Goal: Information Seeking & Learning: Learn about a topic

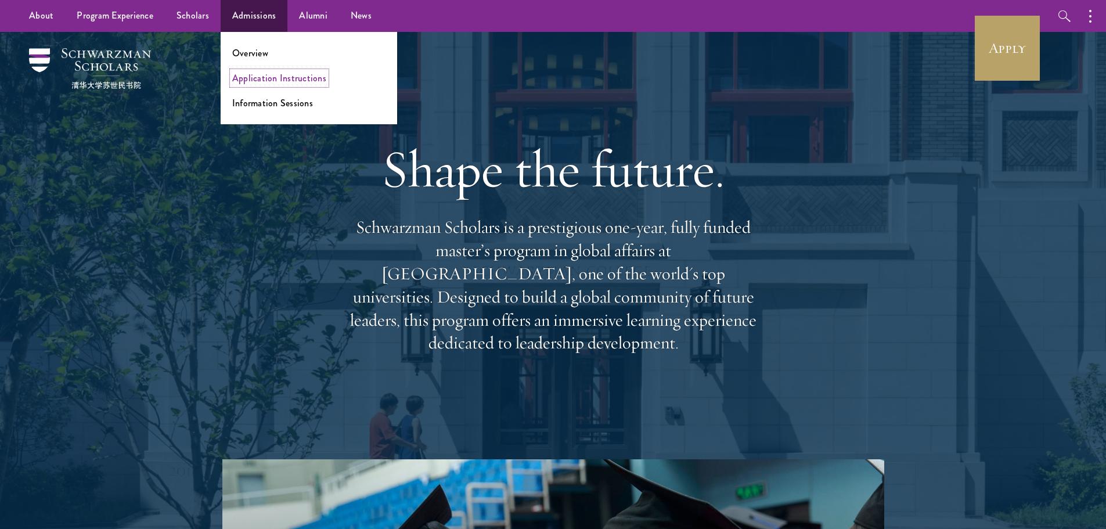
click at [260, 74] on link "Application Instructions" at bounding box center [279, 77] width 94 height 13
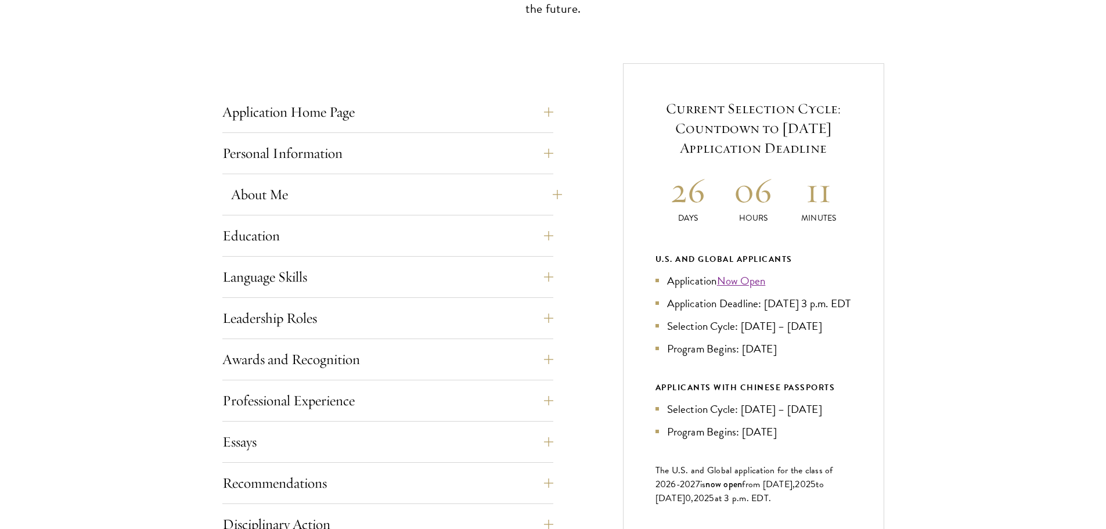
scroll to position [464, 0]
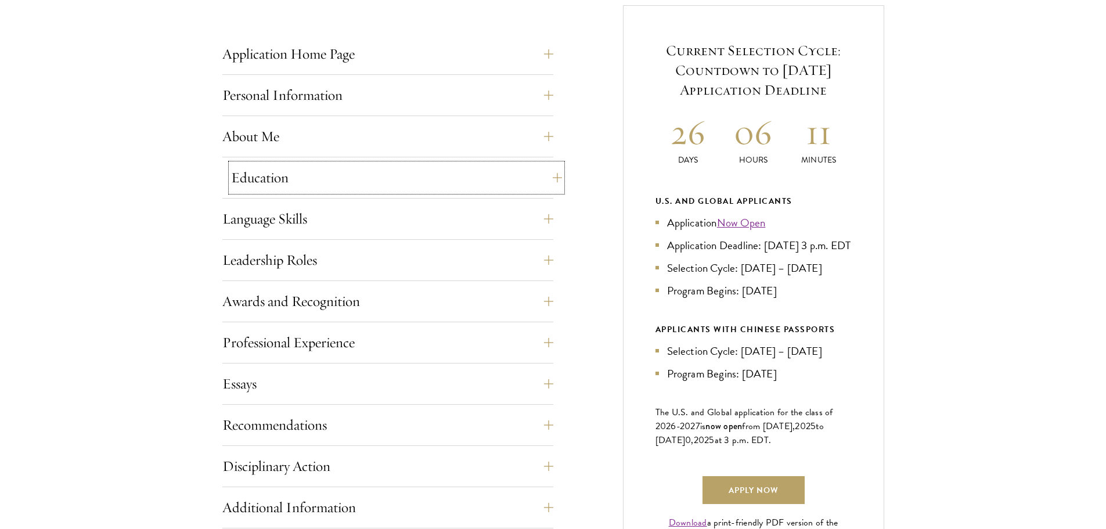
click at [470, 176] on button "Education" at bounding box center [396, 178] width 331 height 28
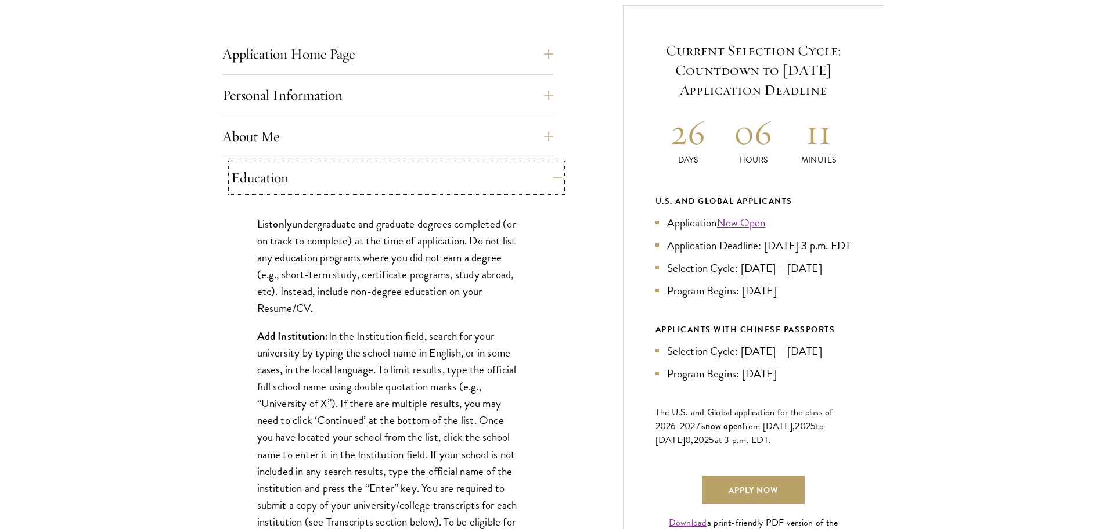
click at [470, 176] on button "Education" at bounding box center [396, 178] width 331 height 28
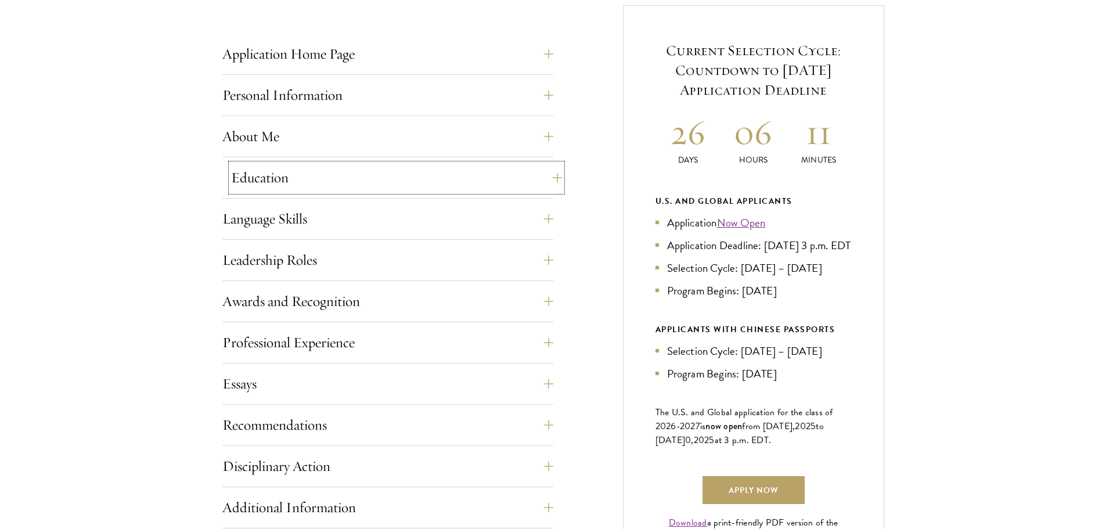
click at [458, 182] on button "Education" at bounding box center [396, 178] width 331 height 28
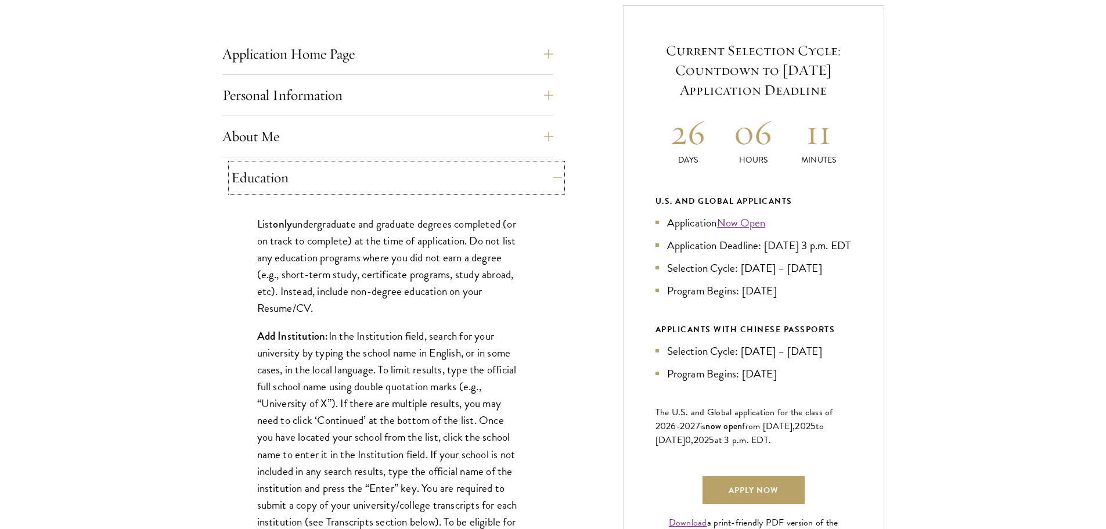
click at [458, 182] on button "Education" at bounding box center [396, 178] width 331 height 28
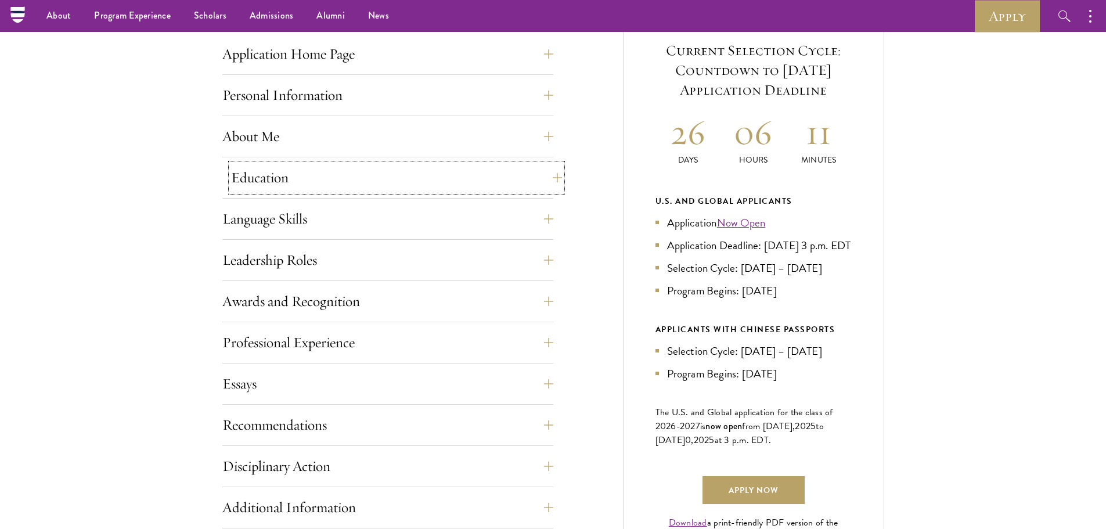
click at [454, 179] on button "Education" at bounding box center [396, 178] width 331 height 28
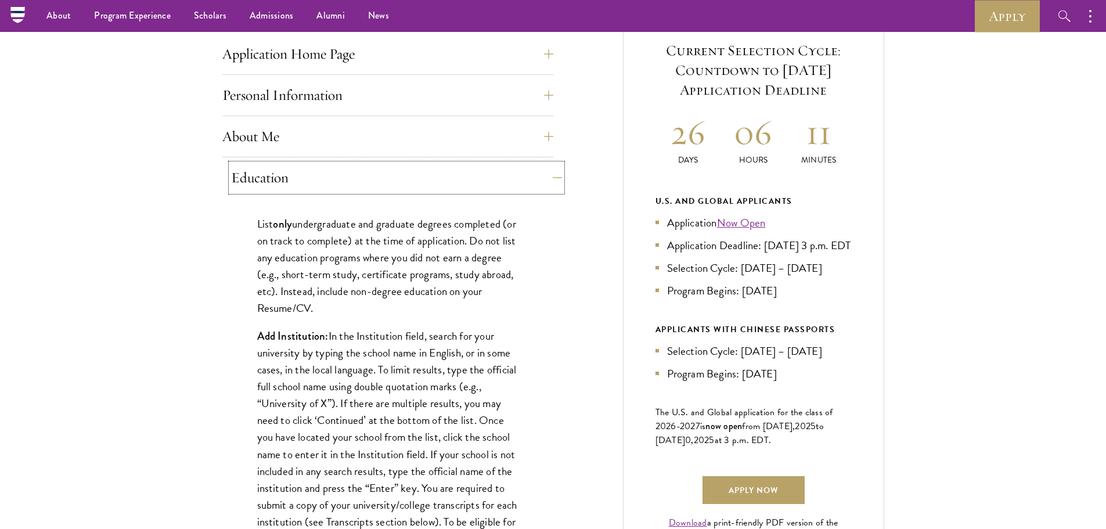
click at [454, 179] on button "Education" at bounding box center [396, 178] width 331 height 28
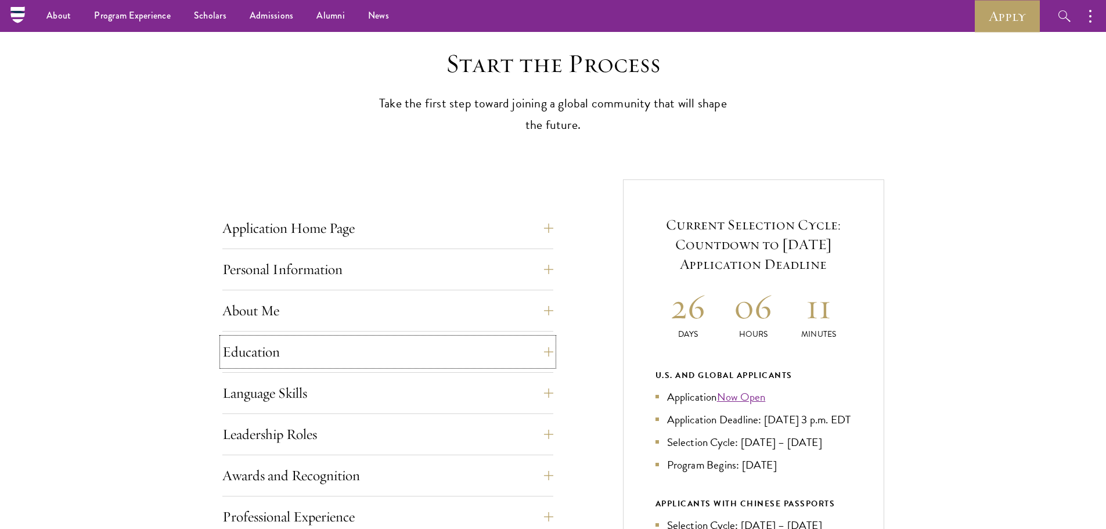
scroll to position [406, 0]
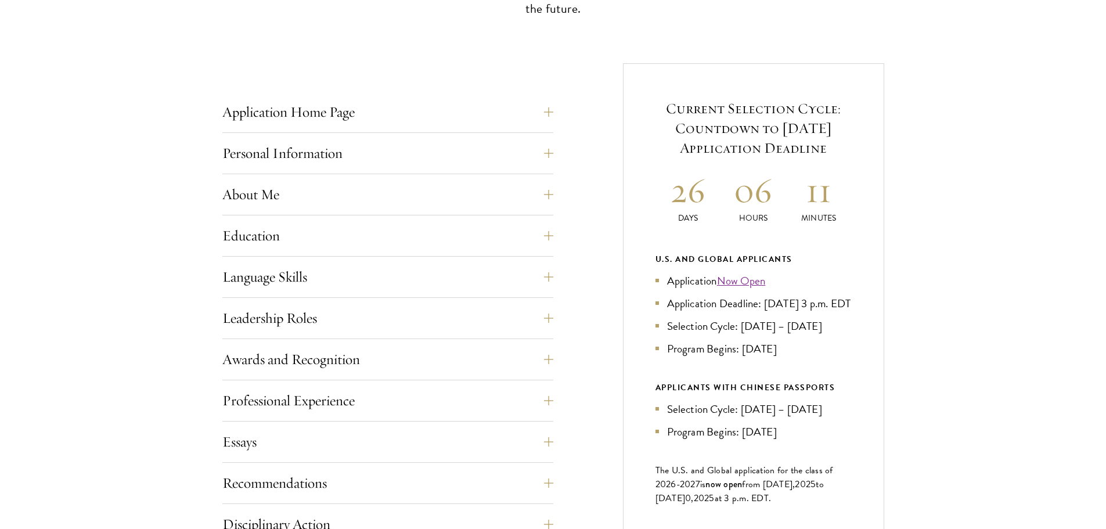
click at [401, 128] on div "Application Home Page The online application form must be completed in English.…" at bounding box center [387, 115] width 331 height 35
click at [401, 117] on button "Application Home Page" at bounding box center [396, 112] width 331 height 28
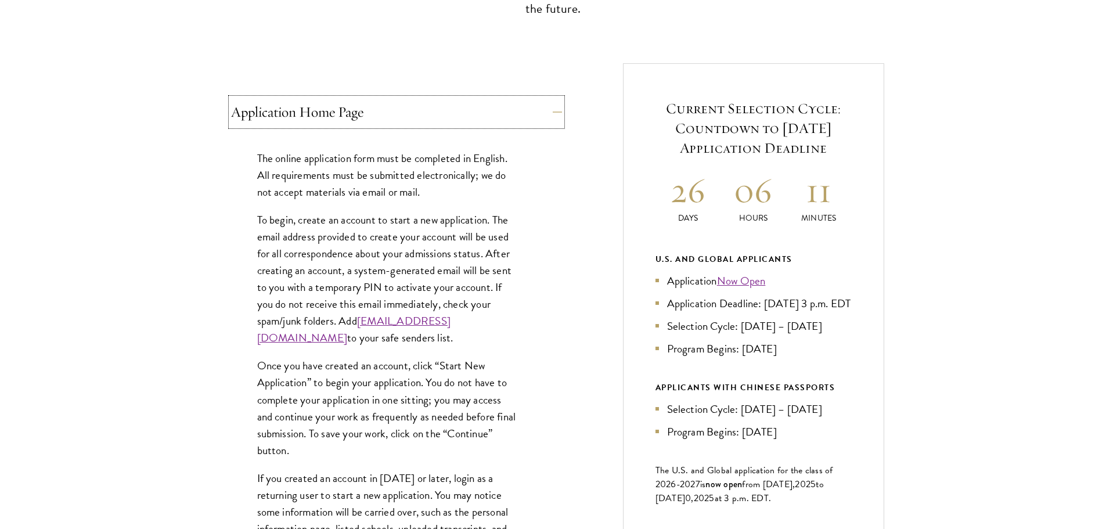
click at [401, 117] on button "Application Home Page" at bounding box center [396, 112] width 331 height 28
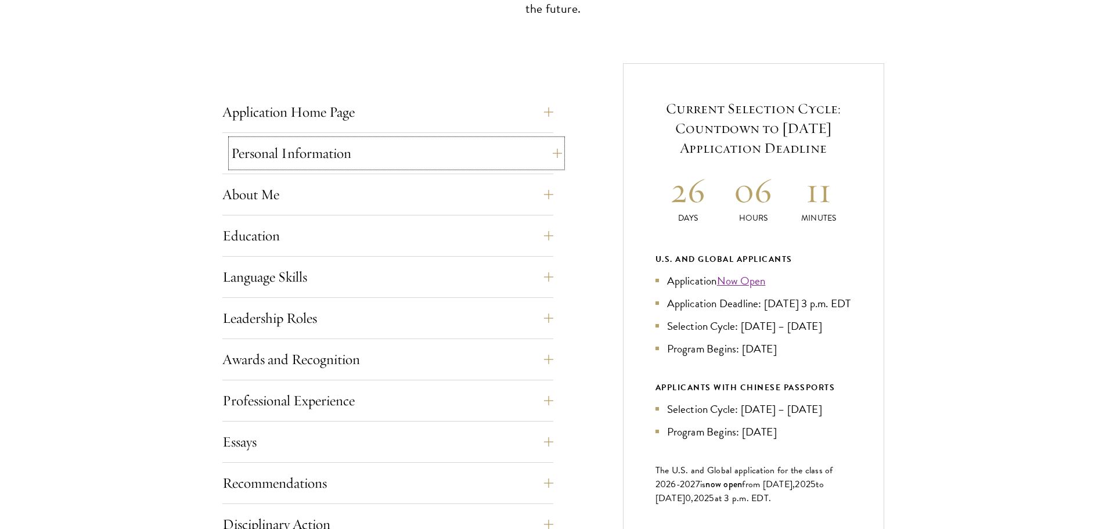
click at [399, 145] on button "Personal Information" at bounding box center [396, 153] width 331 height 28
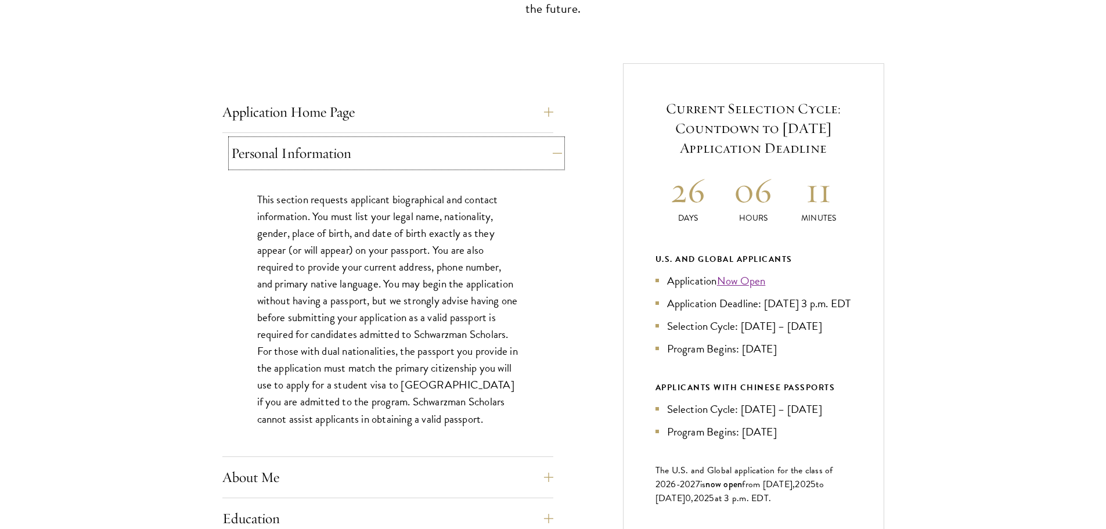
click at [399, 145] on button "Personal Information" at bounding box center [396, 153] width 331 height 28
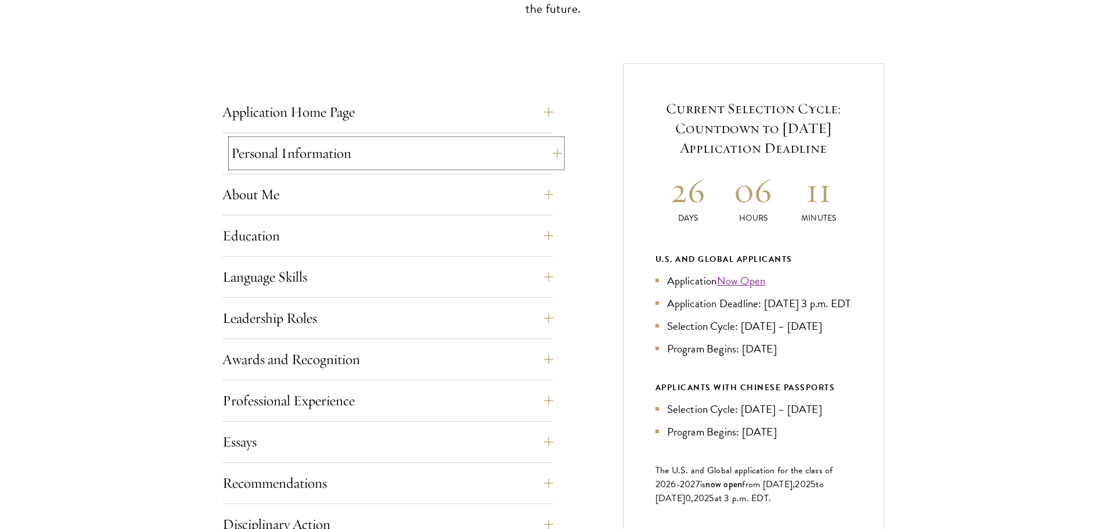
click at [396, 151] on button "Personal Information" at bounding box center [396, 153] width 331 height 28
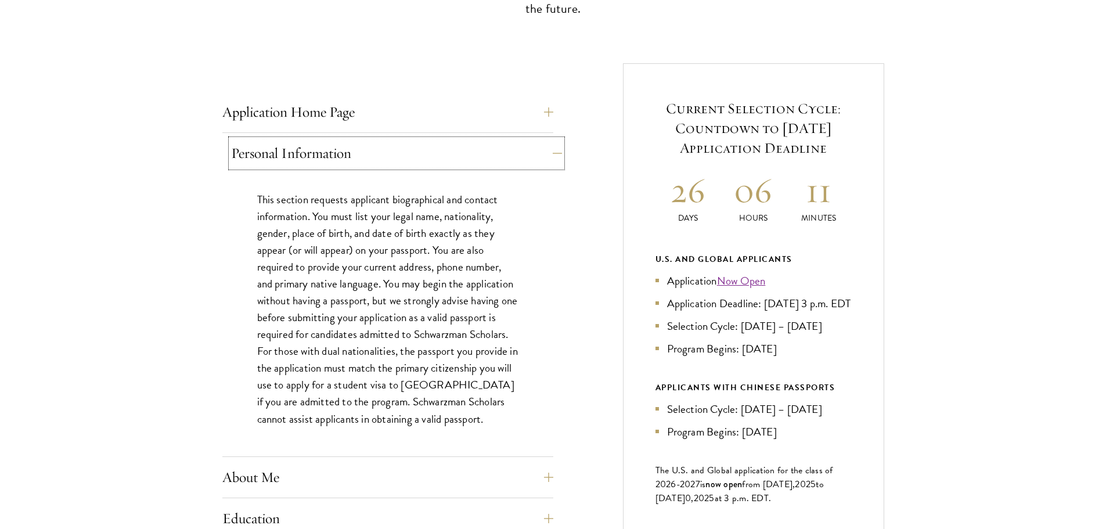
click at [393, 151] on button "Personal Information" at bounding box center [396, 153] width 331 height 28
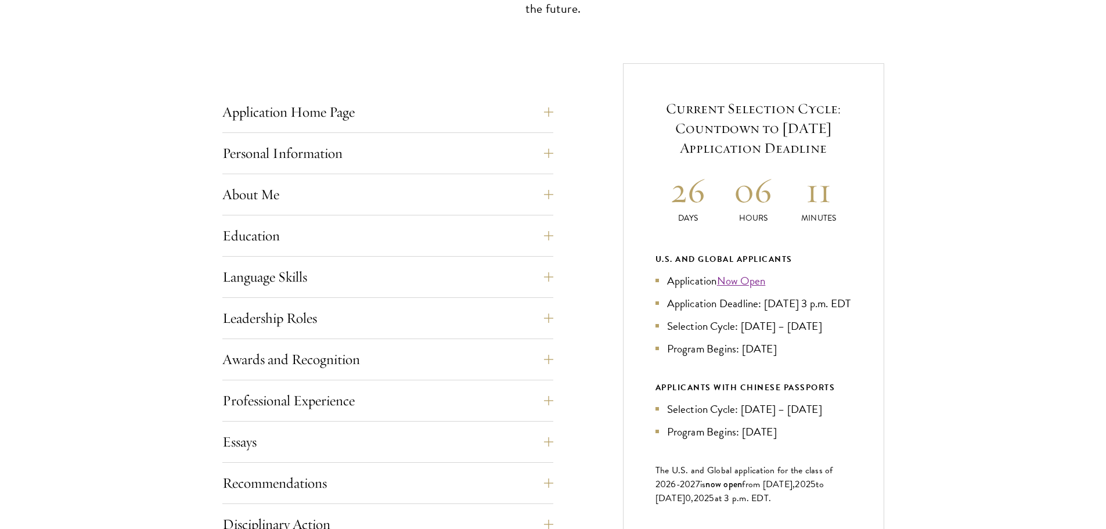
click at [201, 160] on div "Start the Process Take the first step toward joining a global community that wi…" at bounding box center [553, 341] width 1106 height 820
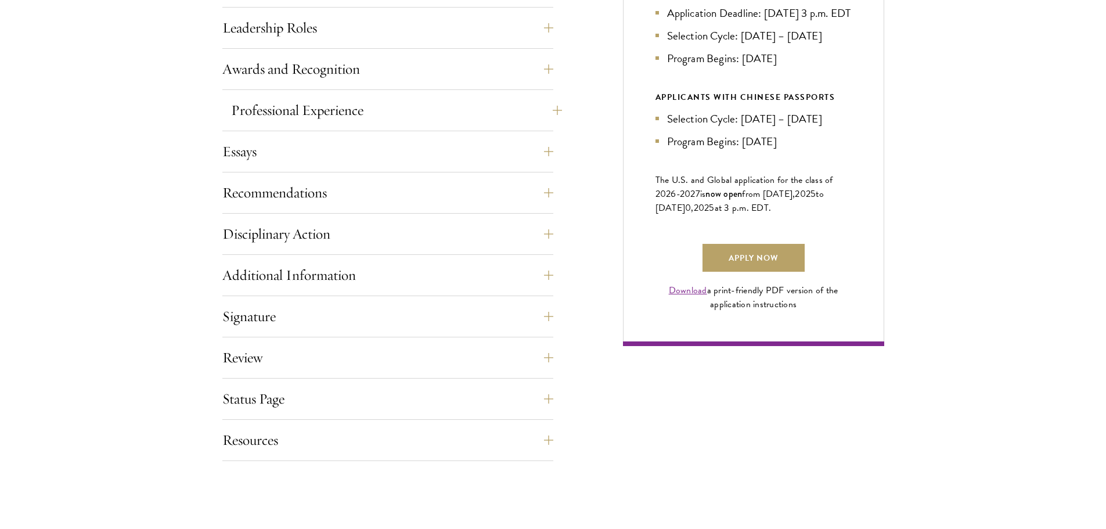
scroll to position [522, 0]
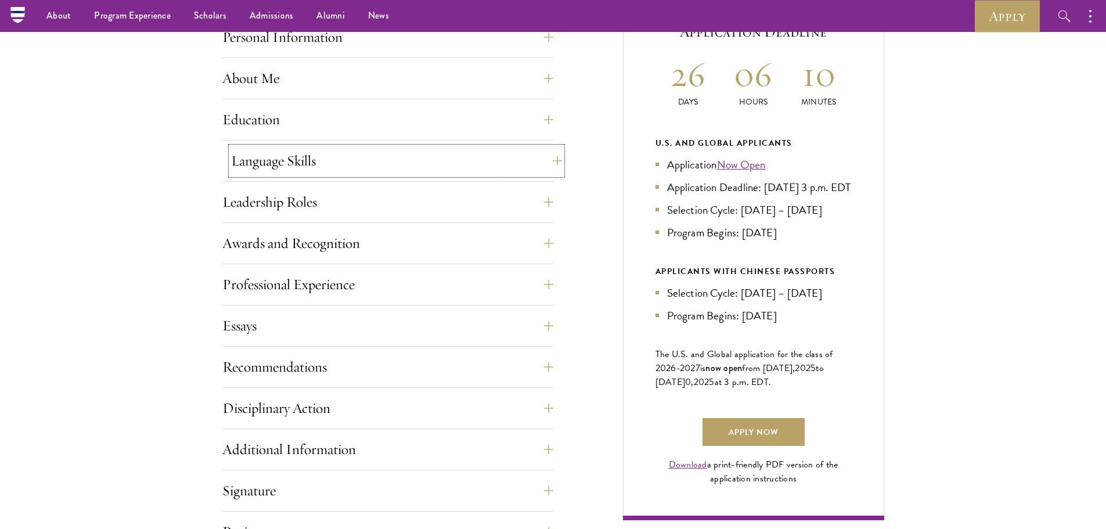
click at [304, 154] on button "Language Skills" at bounding box center [396, 161] width 331 height 28
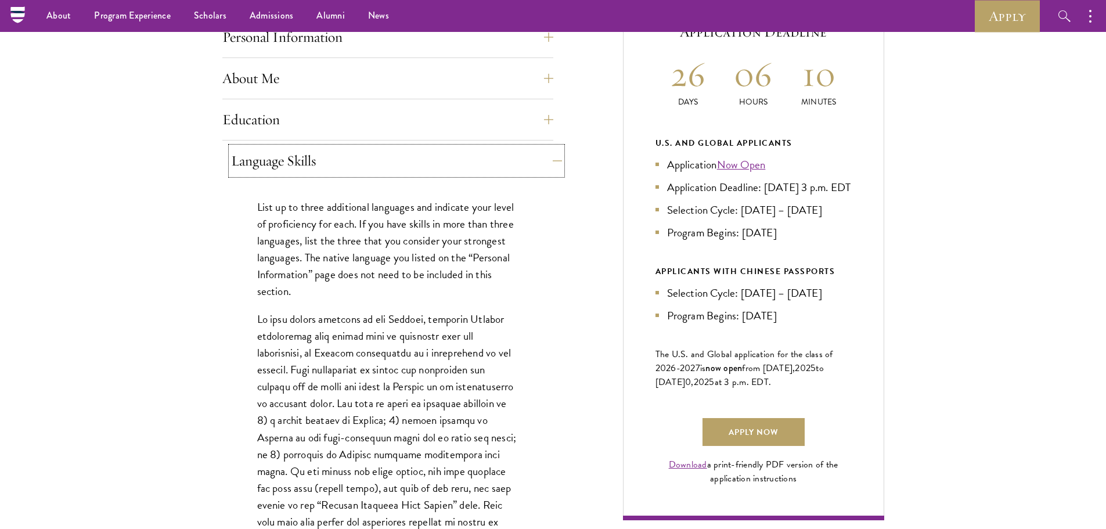
click at [301, 160] on button "Language Skills" at bounding box center [396, 161] width 331 height 28
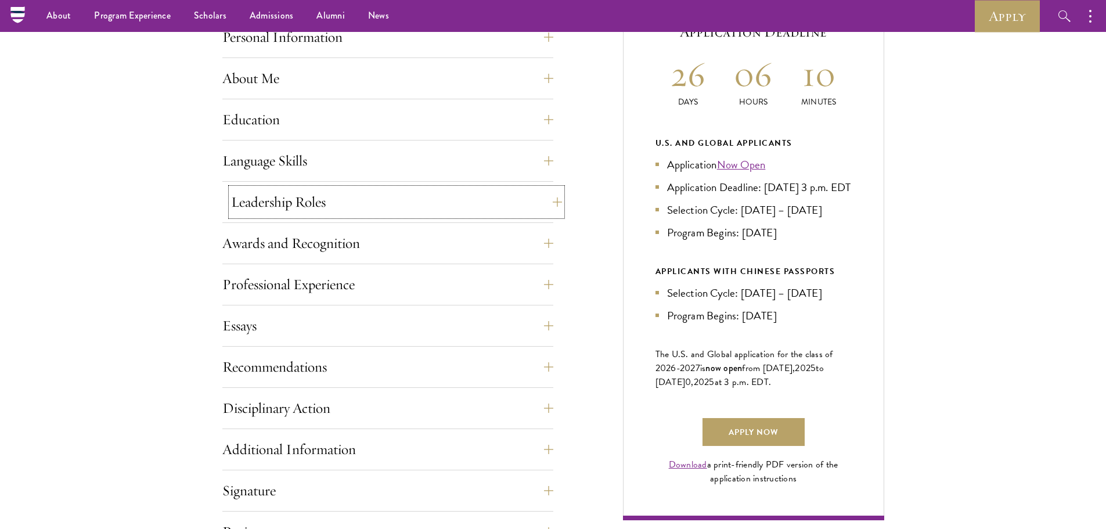
click at [283, 207] on button "Leadership Roles" at bounding box center [396, 202] width 331 height 28
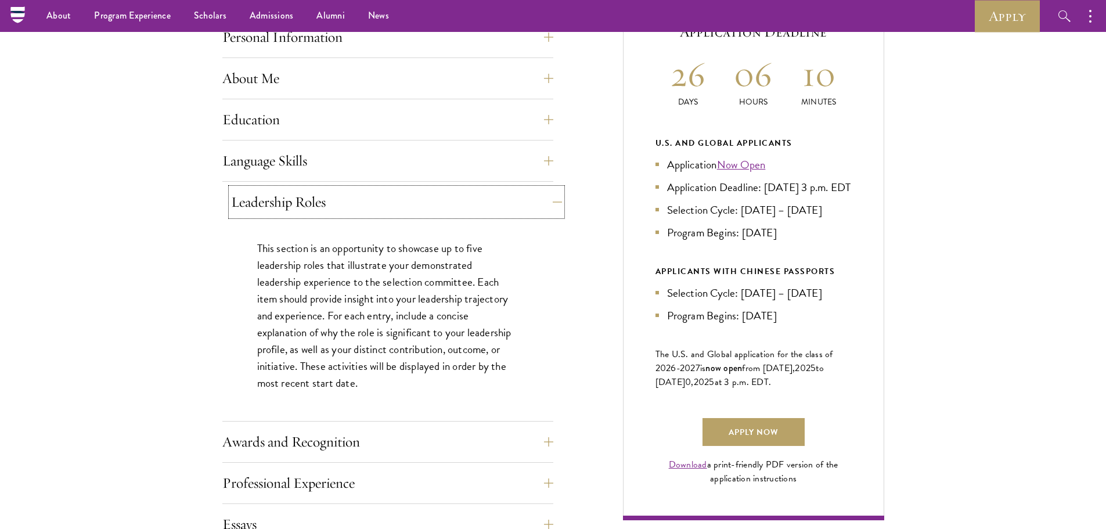
click at [283, 207] on button "Leadership Roles" at bounding box center [396, 202] width 331 height 28
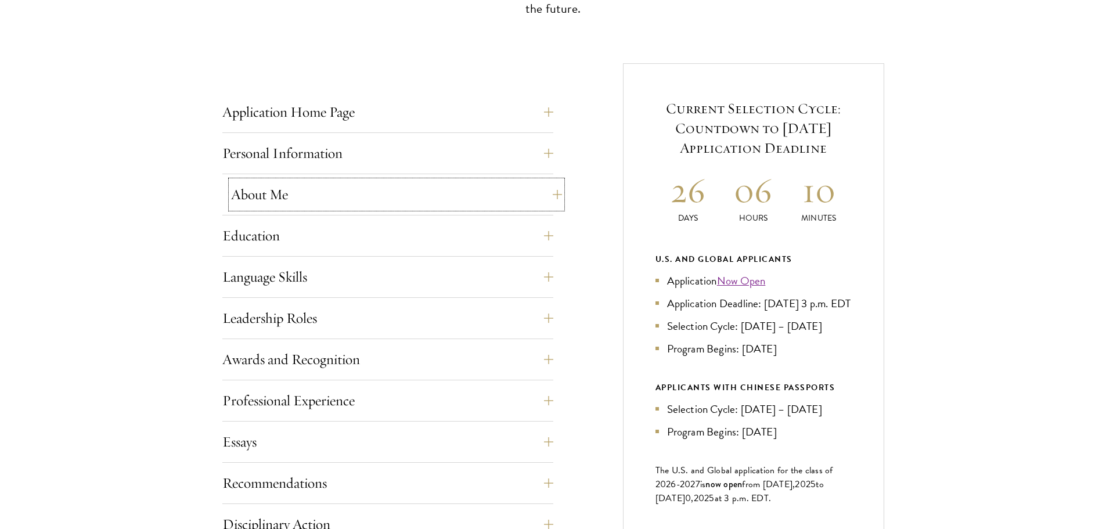
click at [275, 184] on button "About Me" at bounding box center [396, 195] width 331 height 28
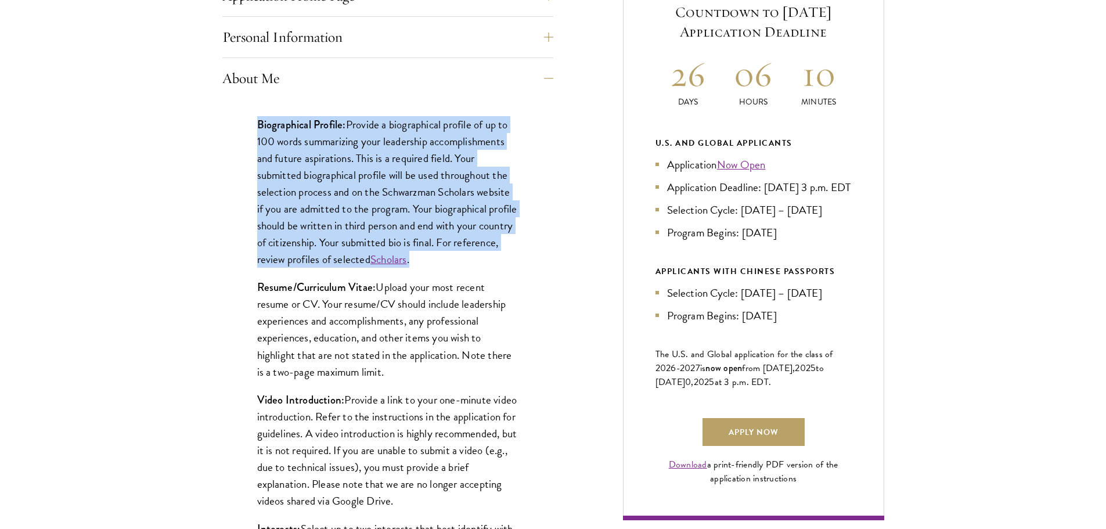
drag, startPoint x: 250, startPoint y: 122, endPoint x: 493, endPoint y: 260, distance: 280.0
click at [493, 260] on div "Biographical Profile: Provide a biographical profile of up to 100 words summari…" at bounding box center [387, 380] width 331 height 563
copy p "Biographical Profile: Provide a biographical profile of up to 100 words summari…"
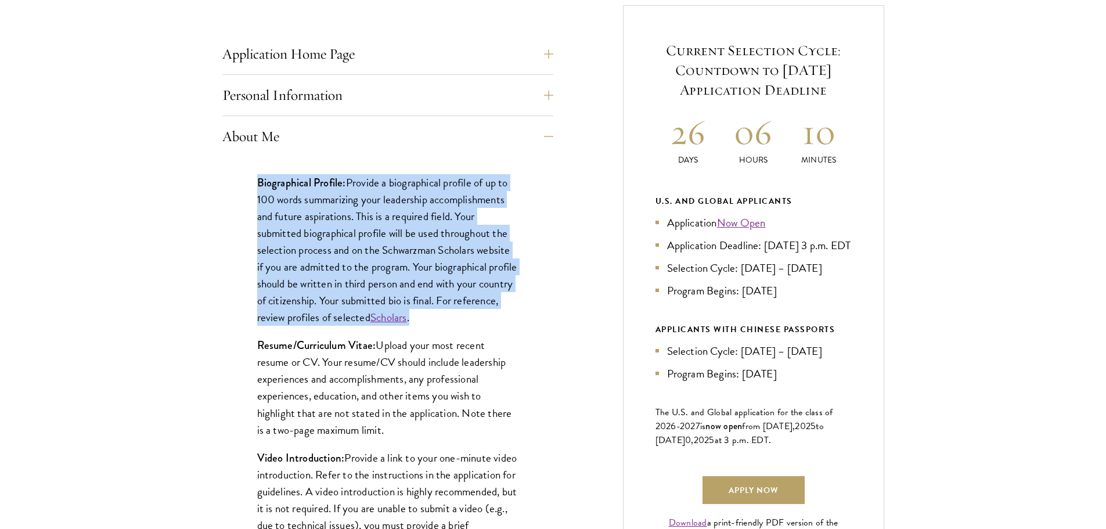
scroll to position [0, 0]
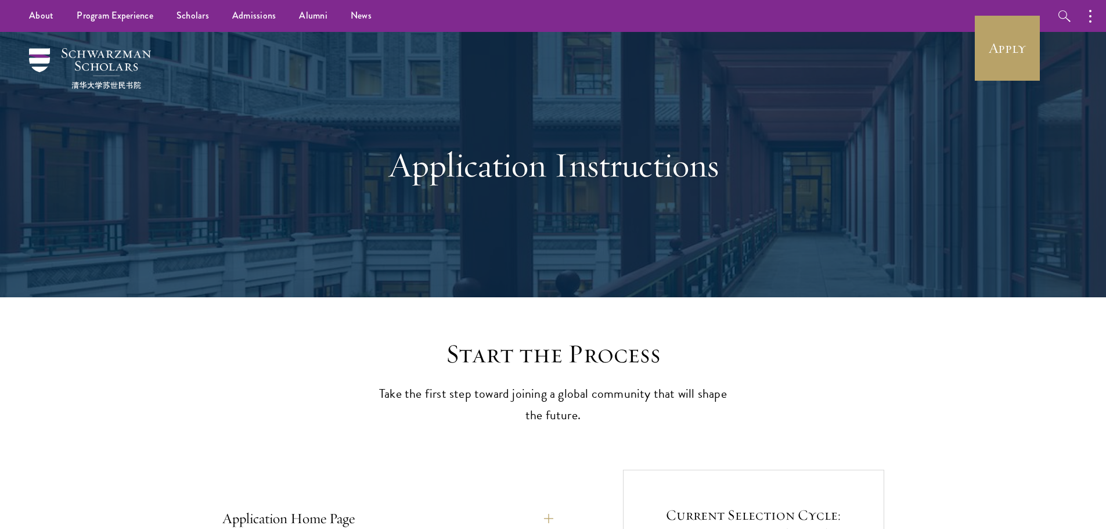
drag, startPoint x: 297, startPoint y: 369, endPoint x: 305, endPoint y: 355, distance: 16.6
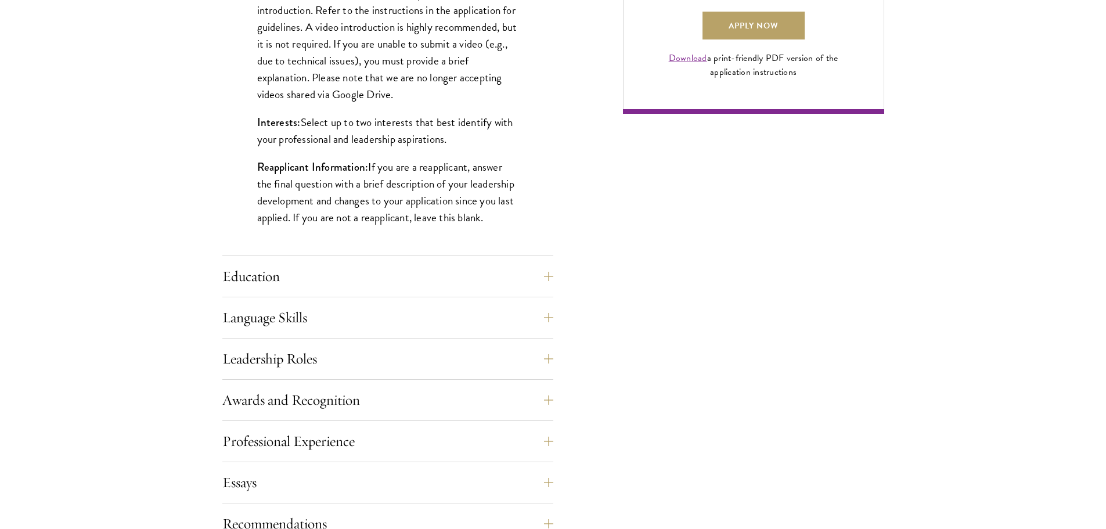
scroll to position [987, 0]
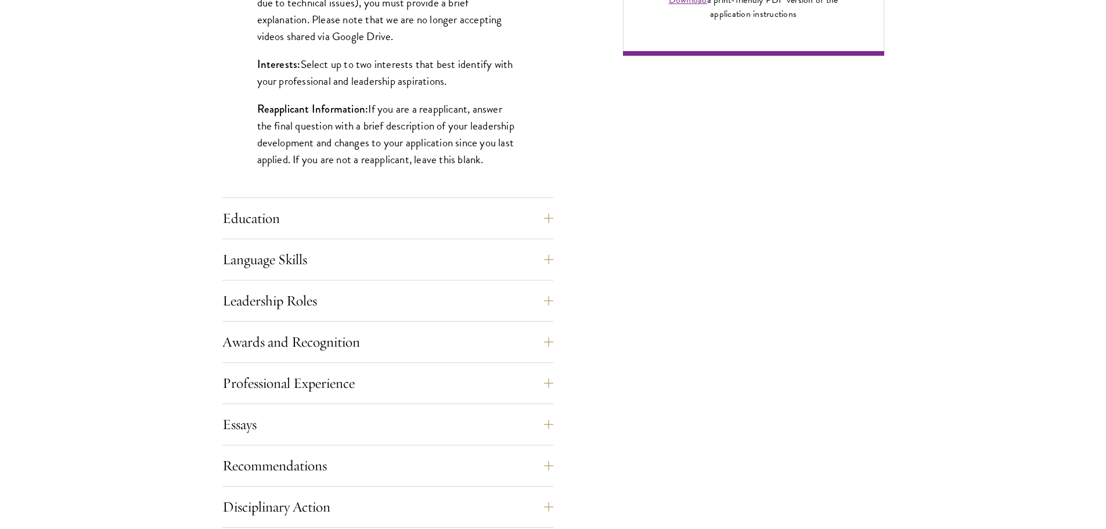
click at [450, 284] on div "Application Home Page The online application form must be completed in English.…" at bounding box center [387, 126] width 331 height 1216
click at [434, 305] on button "Leadership Roles" at bounding box center [396, 301] width 331 height 28
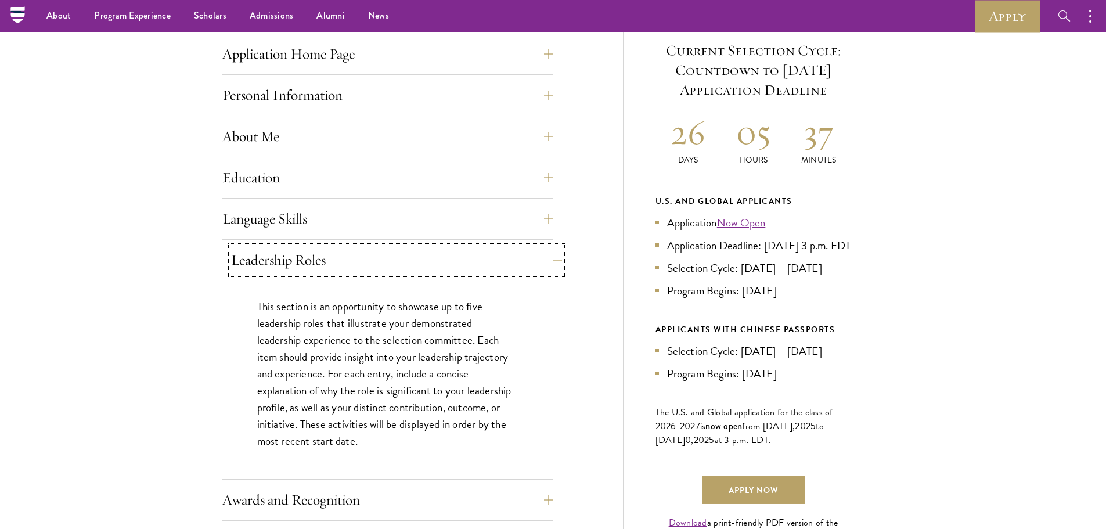
scroll to position [522, 0]
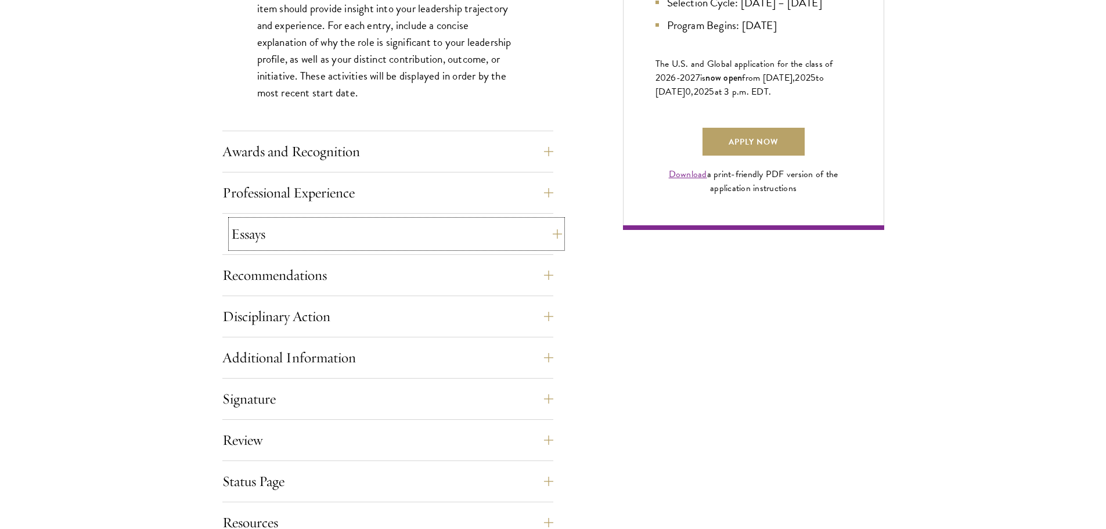
click at [348, 247] on button "Essays" at bounding box center [396, 234] width 331 height 28
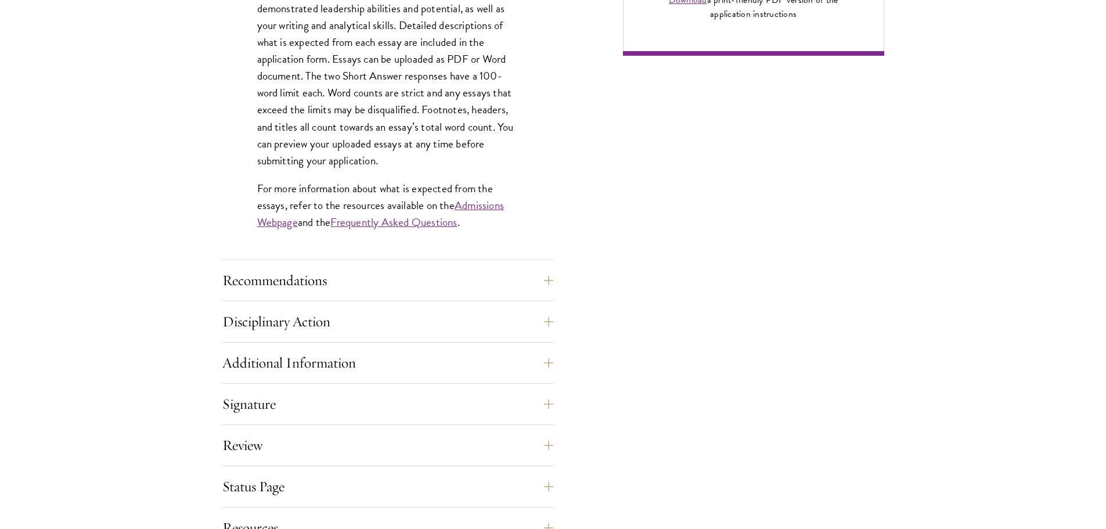
scroll to position [755, 0]
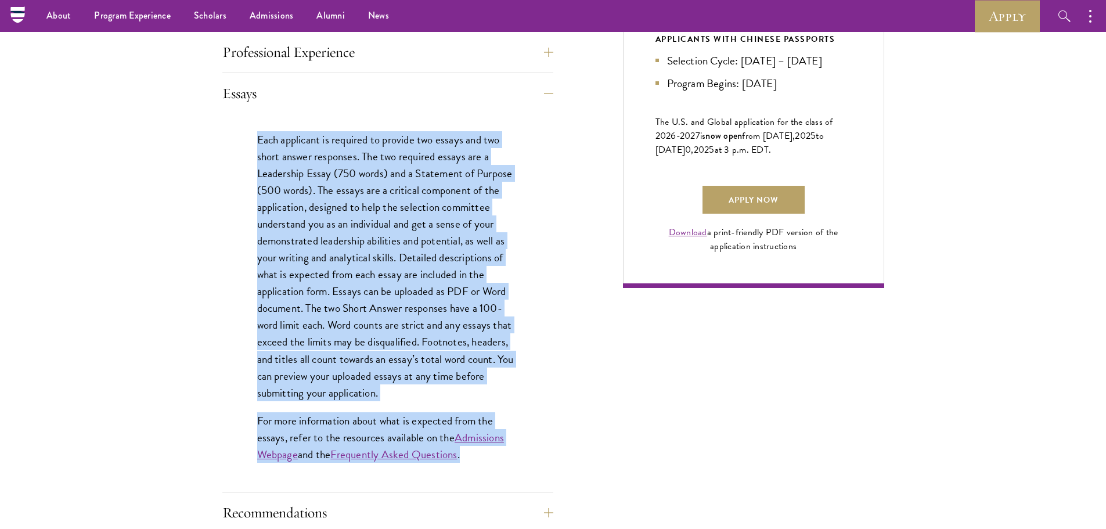
drag, startPoint x: 254, startPoint y: 134, endPoint x: 466, endPoint y: 454, distance: 383.4
click at [466, 454] on div "Each applicant is required to provide two essays and two short answer responses…" at bounding box center [387, 303] width 331 height 378
copy div "Each applicant is required to provide two essays and two short answer responses…"
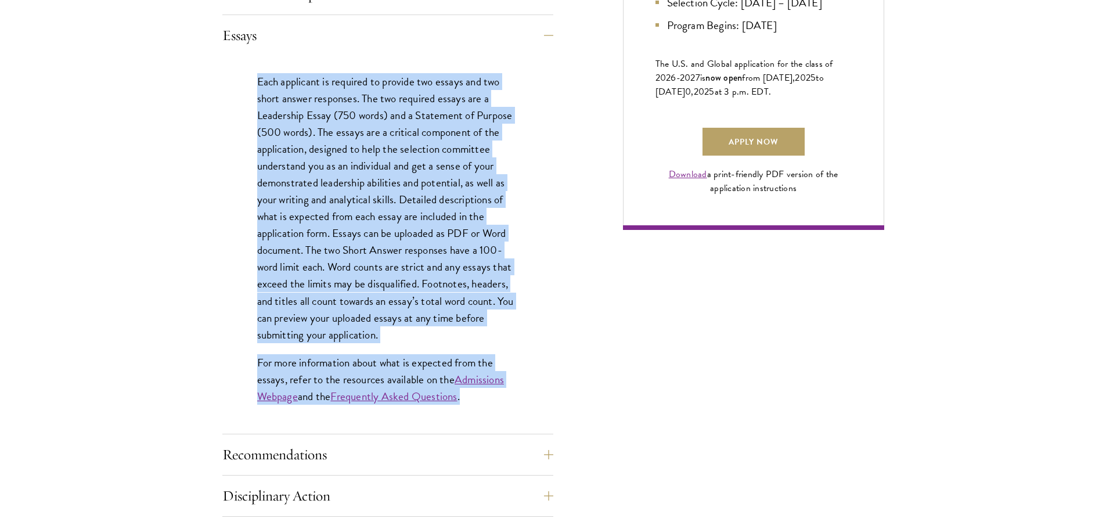
copy div "Each applicant is required to provide two essays and two short answer responses…"
click at [533, 262] on div "Each applicant is required to provide two essays and two short answer responses…" at bounding box center [387, 245] width 331 height 378
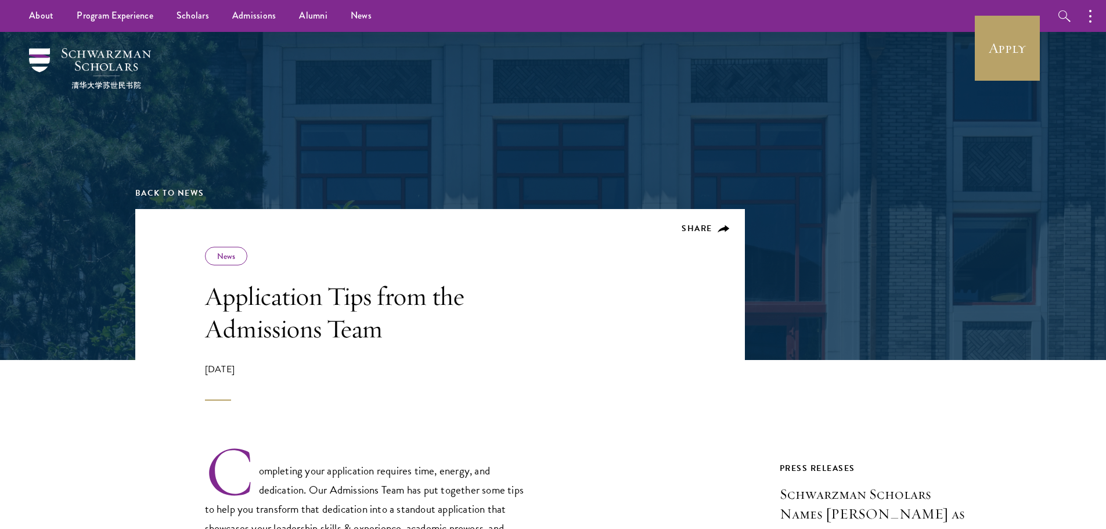
click at [502, 258] on div "Share News Application Tips from the Admissions Team [DATE]" at bounding box center [370, 324] width 331 height 154
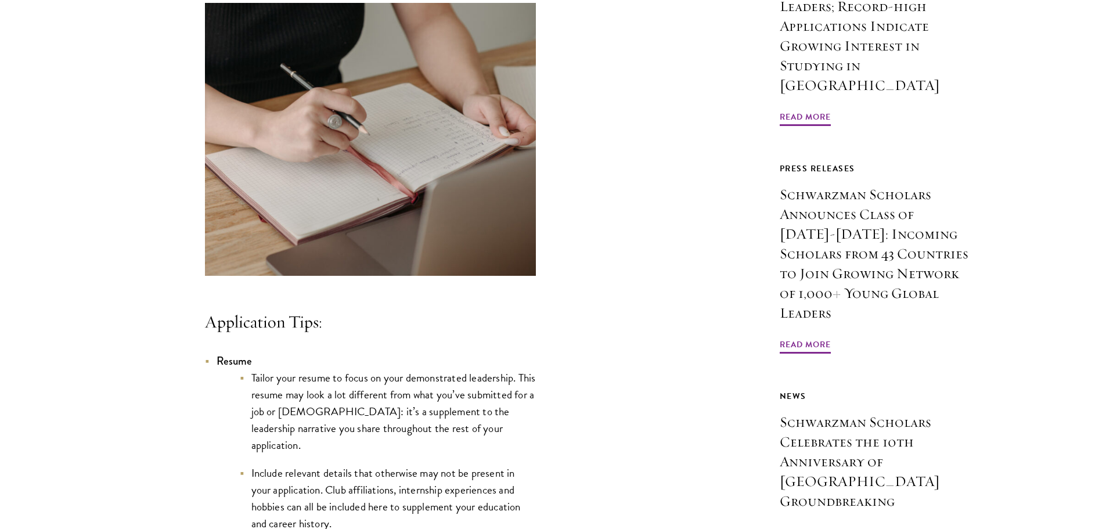
scroll to position [1045, 0]
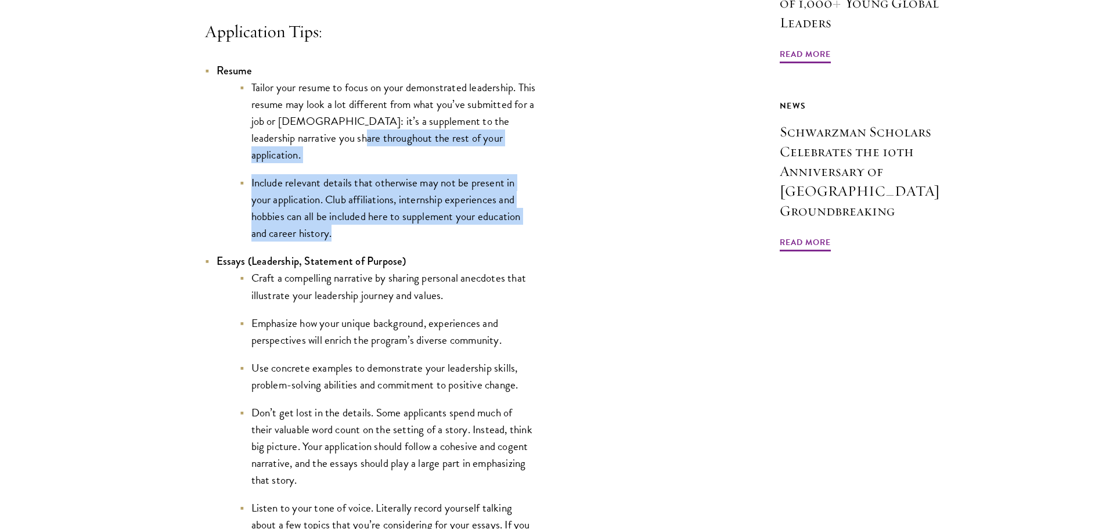
drag, startPoint x: 358, startPoint y: 157, endPoint x: 457, endPoint y: 237, distance: 127.2
click at [457, 237] on ul "Tailor your resume to focus on your demonstrated leadership. This resume may lo…" at bounding box center [376, 160] width 319 height 163
click at [457, 237] on li "Include relevant details that otherwise may not be present in your application.…" at bounding box center [388, 207] width 296 height 67
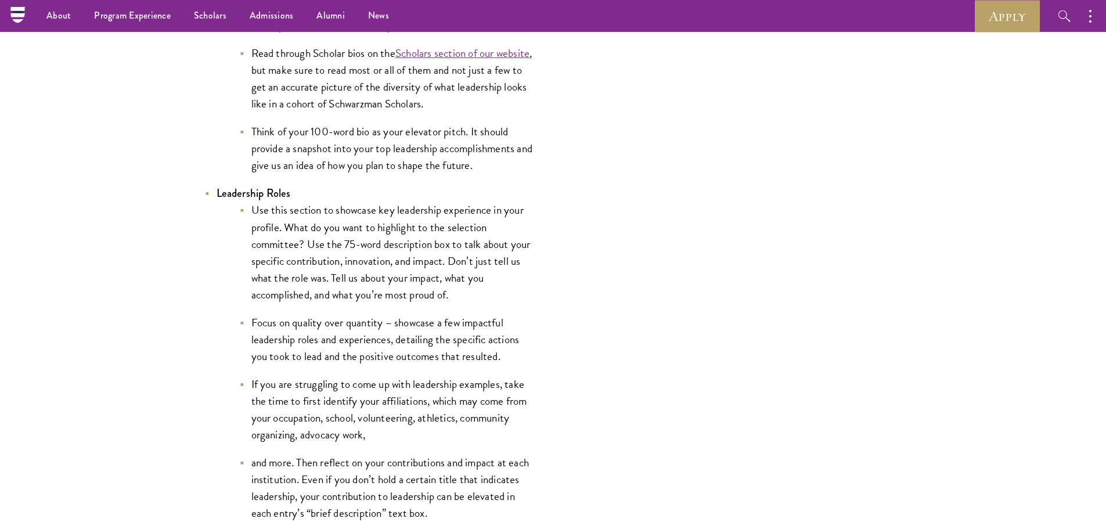
scroll to position [2438, 0]
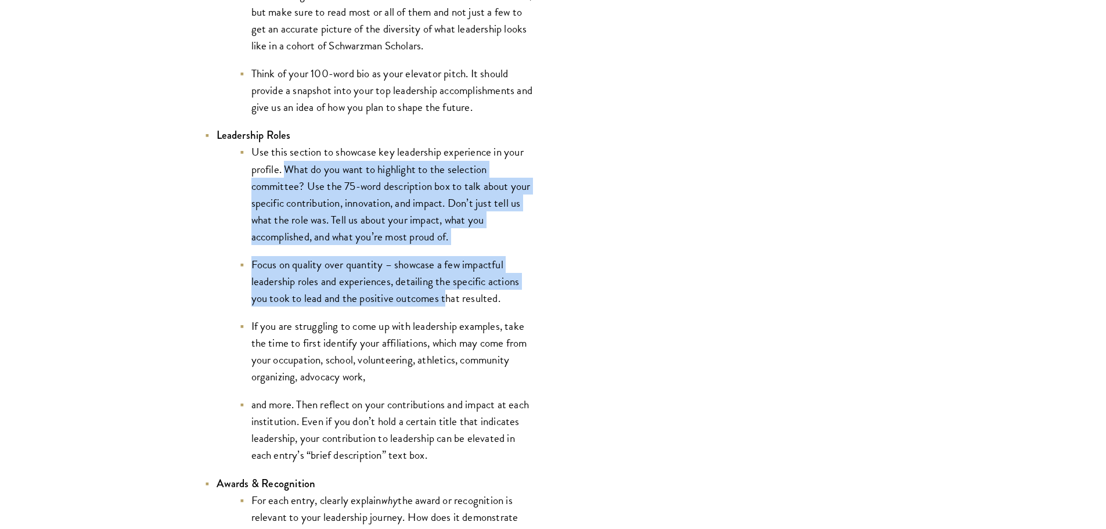
drag, startPoint x: 289, startPoint y: 174, endPoint x: 446, endPoint y: 293, distance: 197.3
click at [446, 293] on ul "Use this section to showcase key leadership experience in your profile. What do…" at bounding box center [376, 303] width 319 height 320
click at [446, 291] on li "Focus on quality over quantity – showcase a few impactful leadership roles and …" at bounding box center [388, 281] width 296 height 51
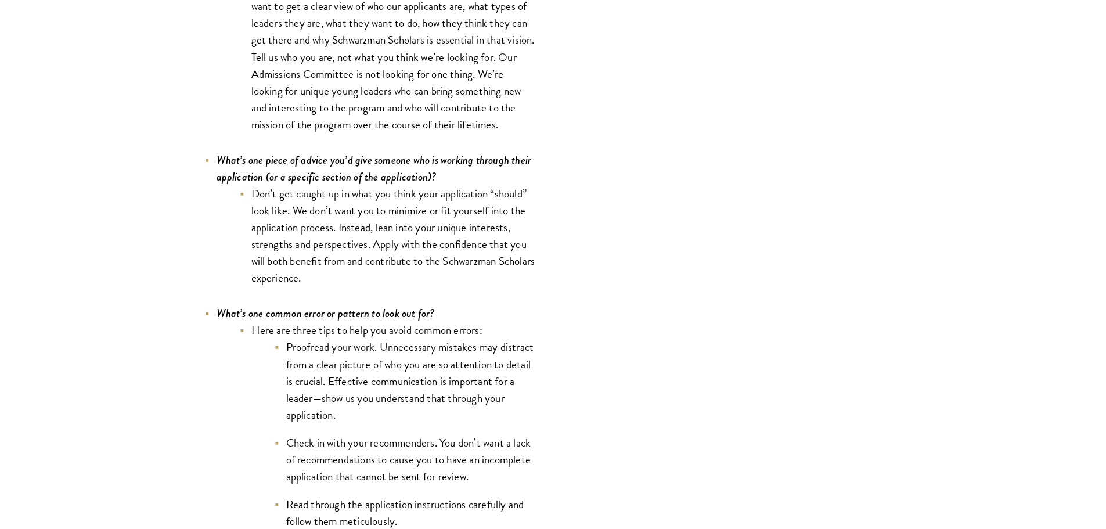
scroll to position [3367, 0]
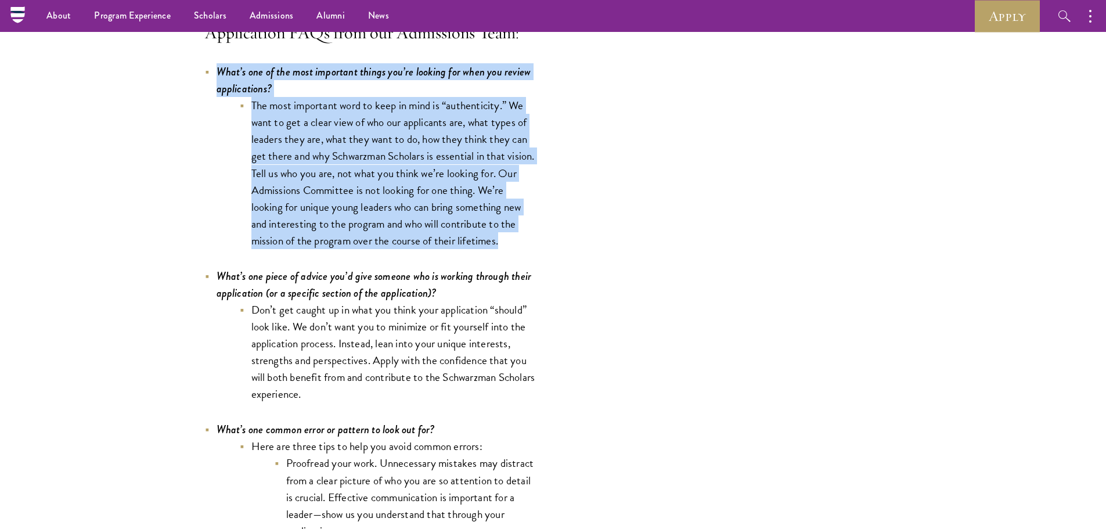
drag, startPoint x: 220, startPoint y: 79, endPoint x: 514, endPoint y: 239, distance: 334.3
click at [514, 239] on li "What’s one of the most important things you’re looking for when you review appl…" at bounding box center [370, 156] width 331 height 186
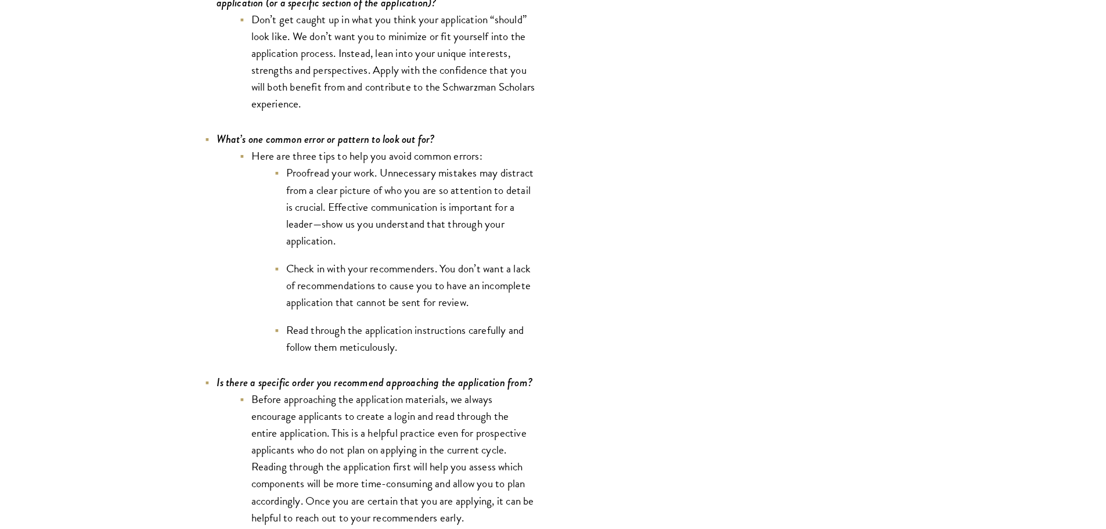
scroll to position [3716, 0]
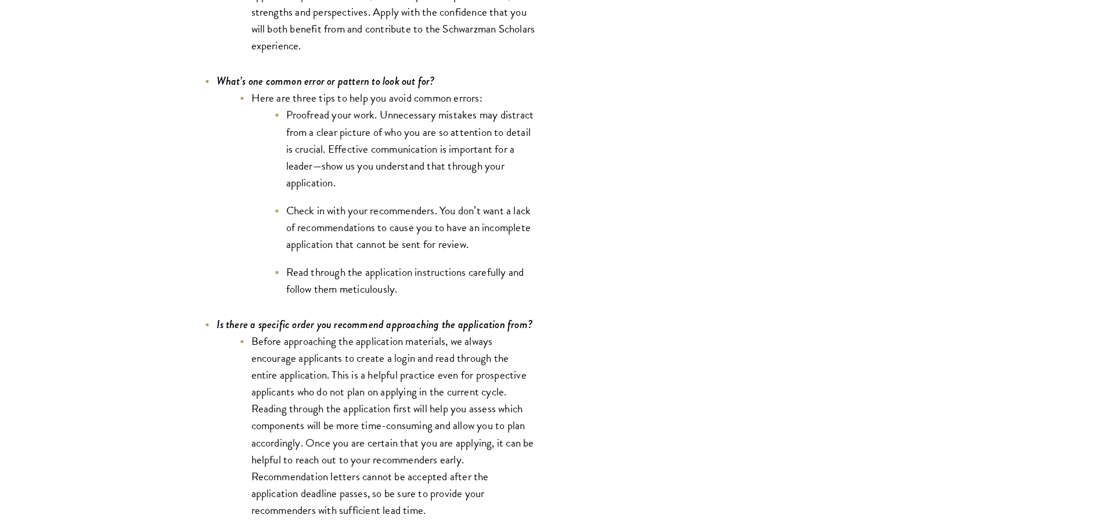
copy li "What’s one of the most important things you’re looking for when you review appl…"
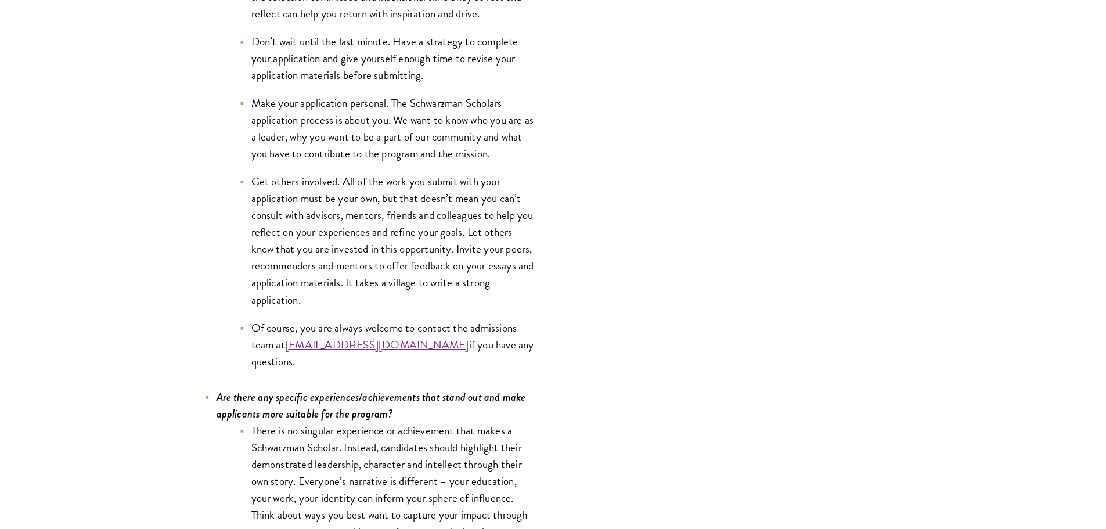
scroll to position [4935, 0]
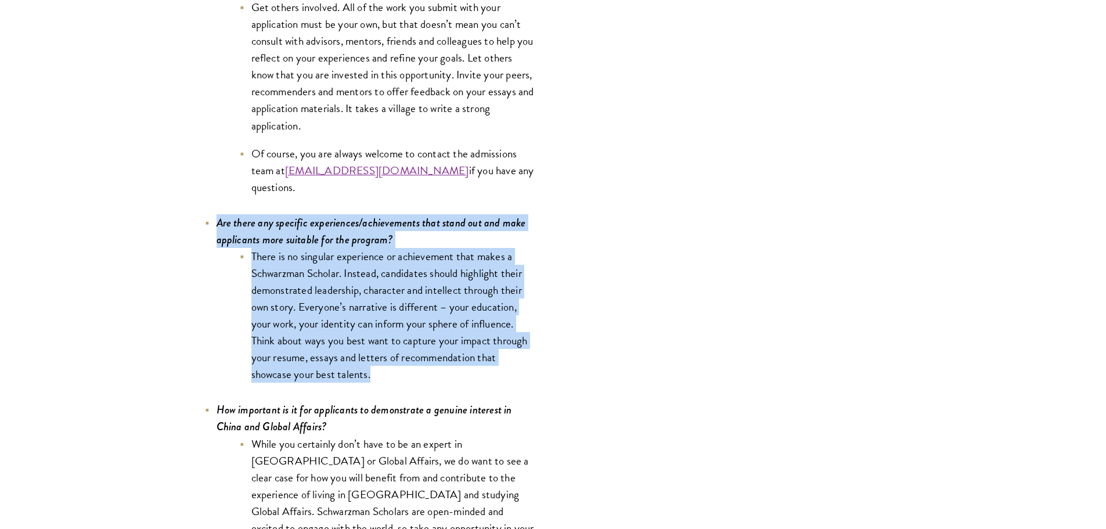
drag, startPoint x: 211, startPoint y: 228, endPoint x: 433, endPoint y: 381, distance: 269.6
click at [433, 381] on li "Are there any specific experiences/achievements that stand out and make applica…" at bounding box center [370, 298] width 331 height 169
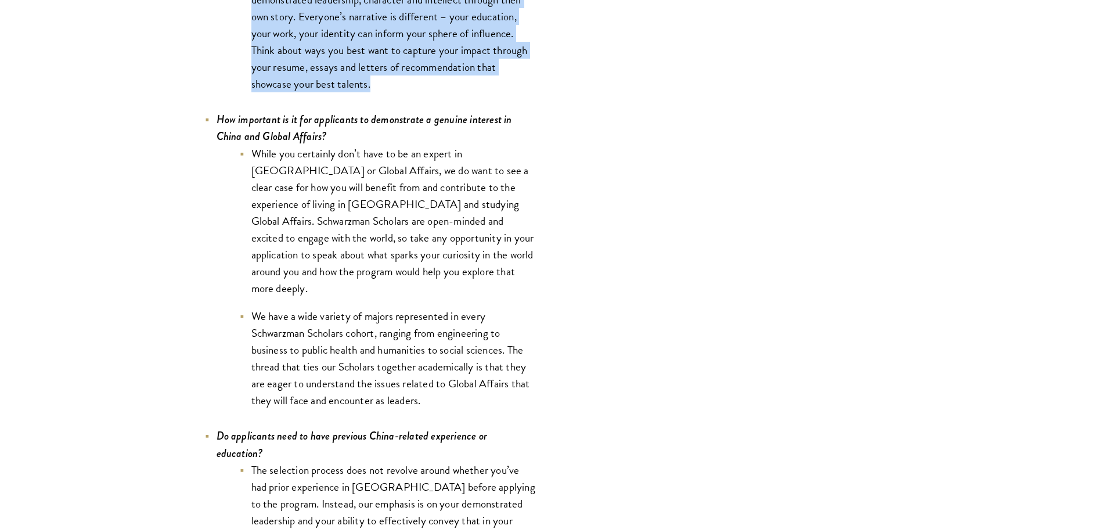
scroll to position [5573, 0]
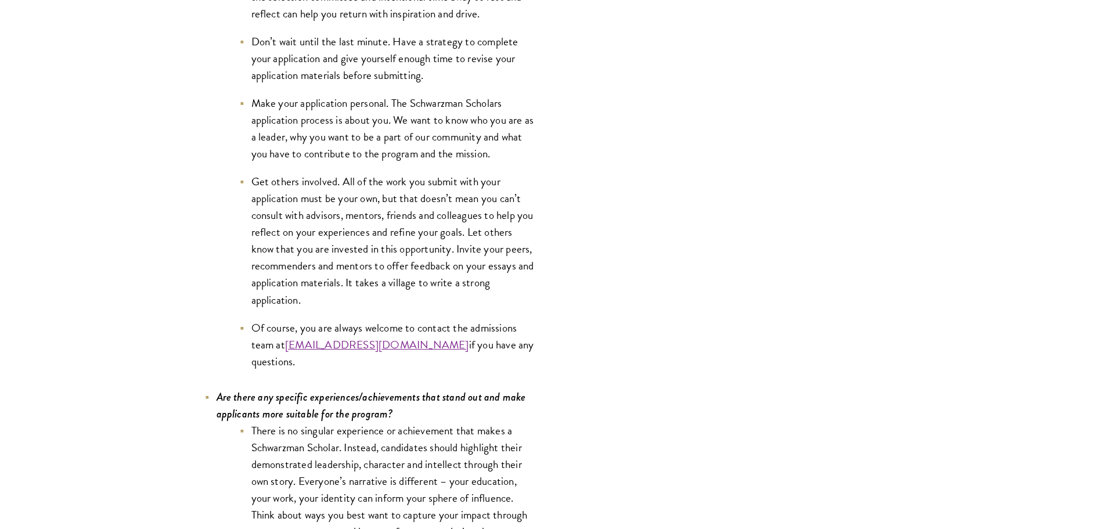
scroll to position [4935, 0]
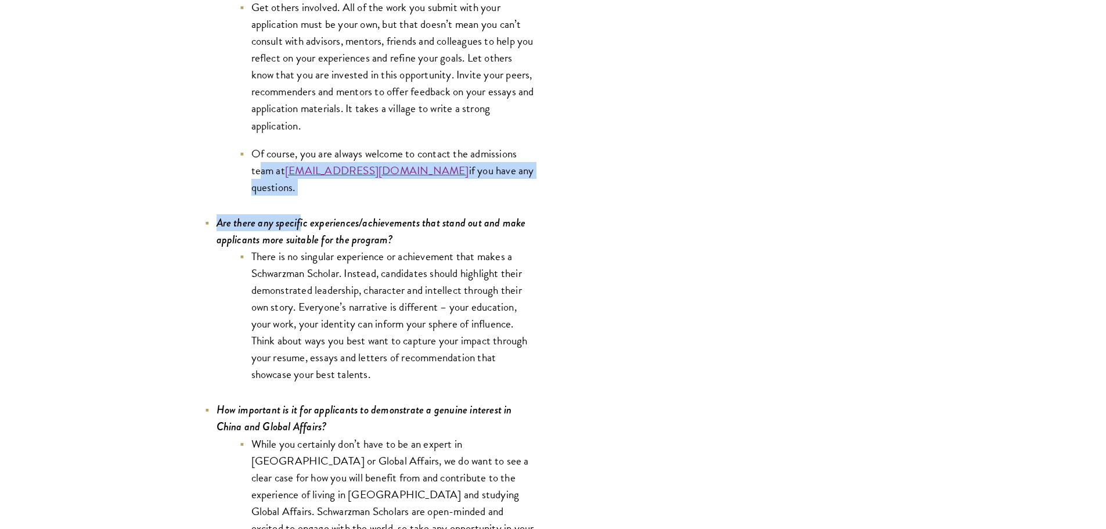
drag, startPoint x: 301, startPoint y: 201, endPoint x: 262, endPoint y: 173, distance: 48.2
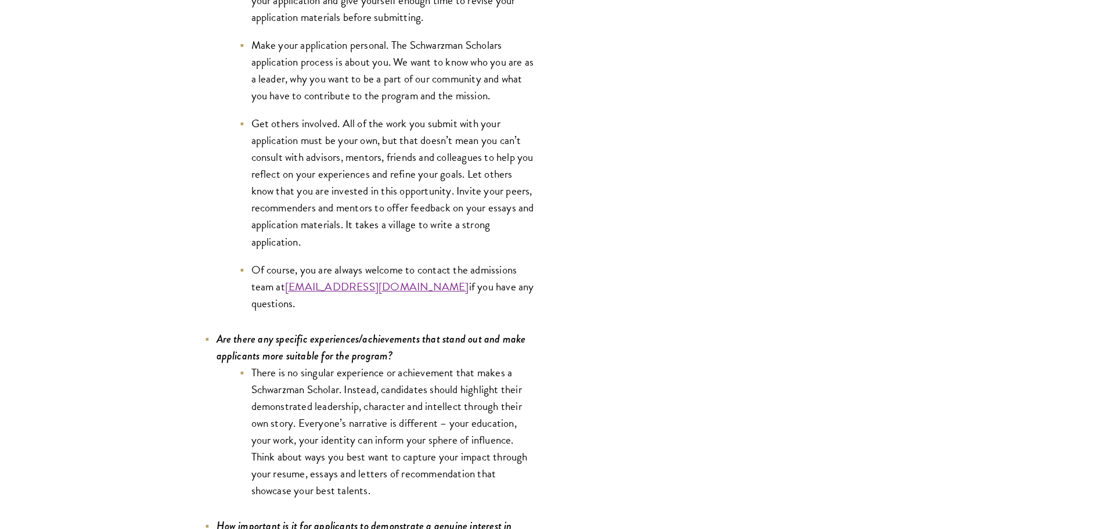
scroll to position [4877, 0]
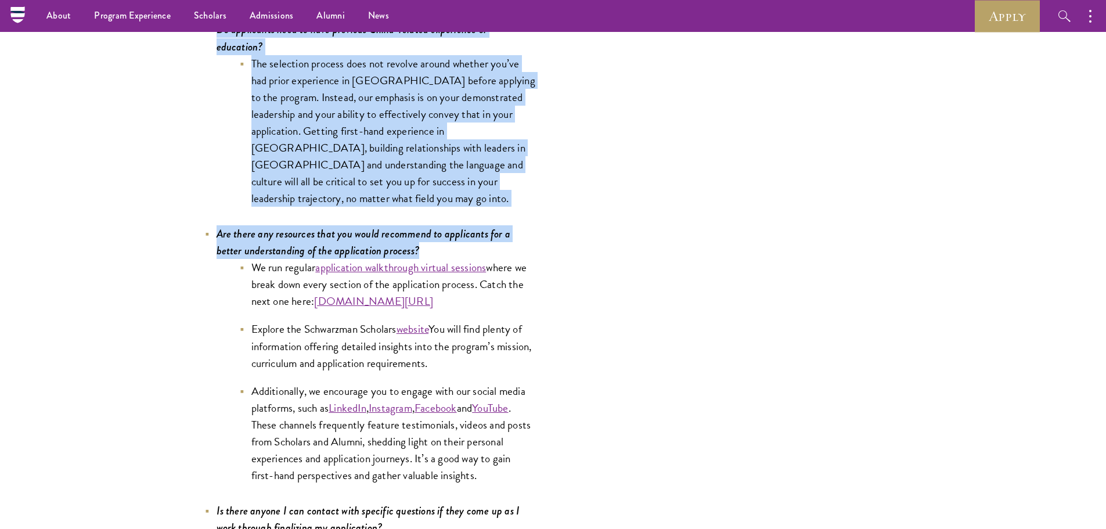
scroll to position [5457, 0]
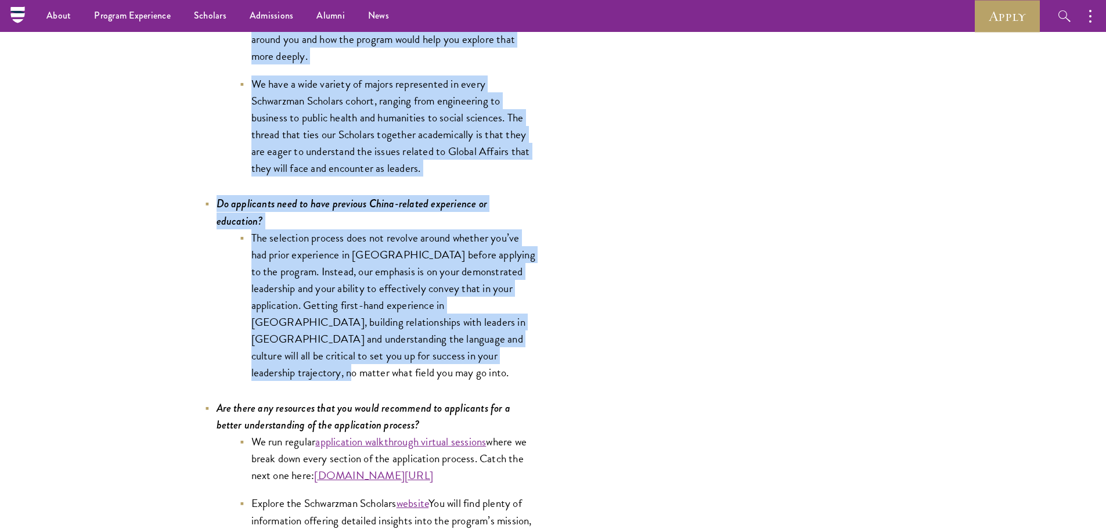
drag, startPoint x: 257, startPoint y: 236, endPoint x: 548, endPoint y: 339, distance: 309.2
copy div "Are there any specific experiences/achievements that stand out and make applica…"
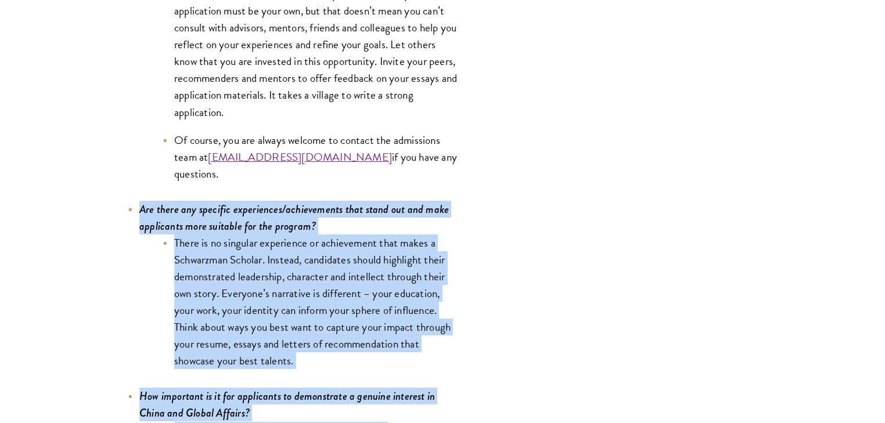
scroll to position [5041, 0]
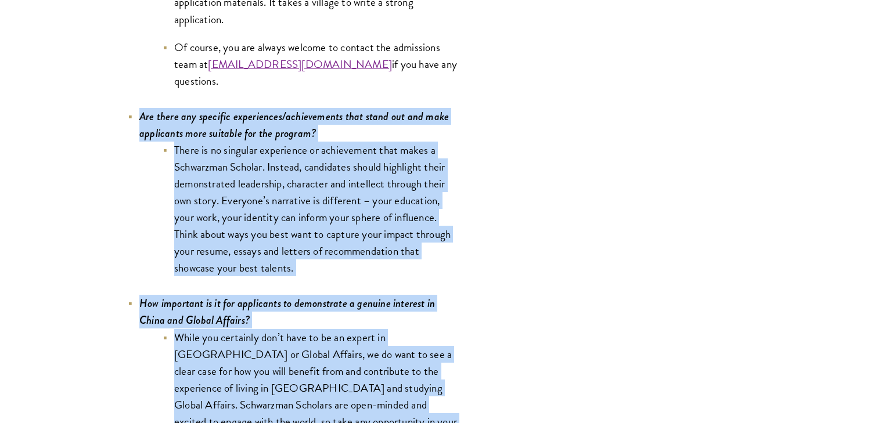
copy div "Are there any specific experiences/achievements that stand out and make applica…"
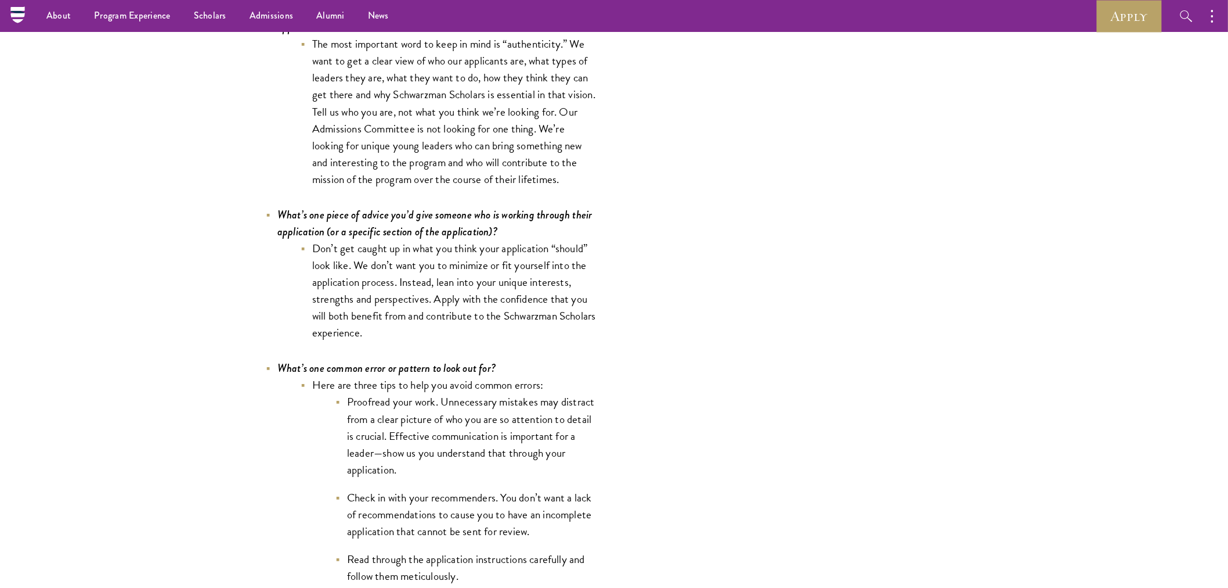
scroll to position [2977, 0]
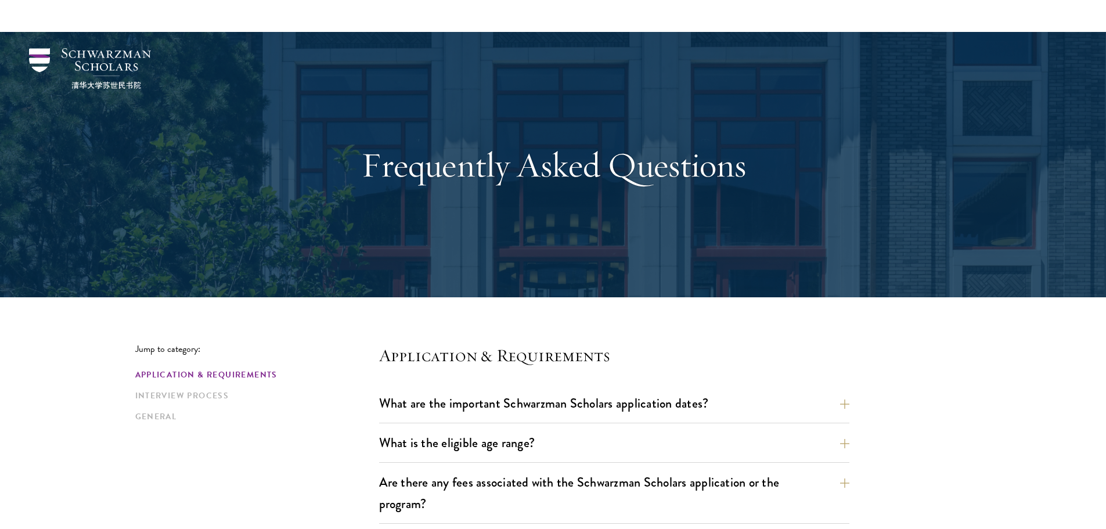
scroll to position [290, 0]
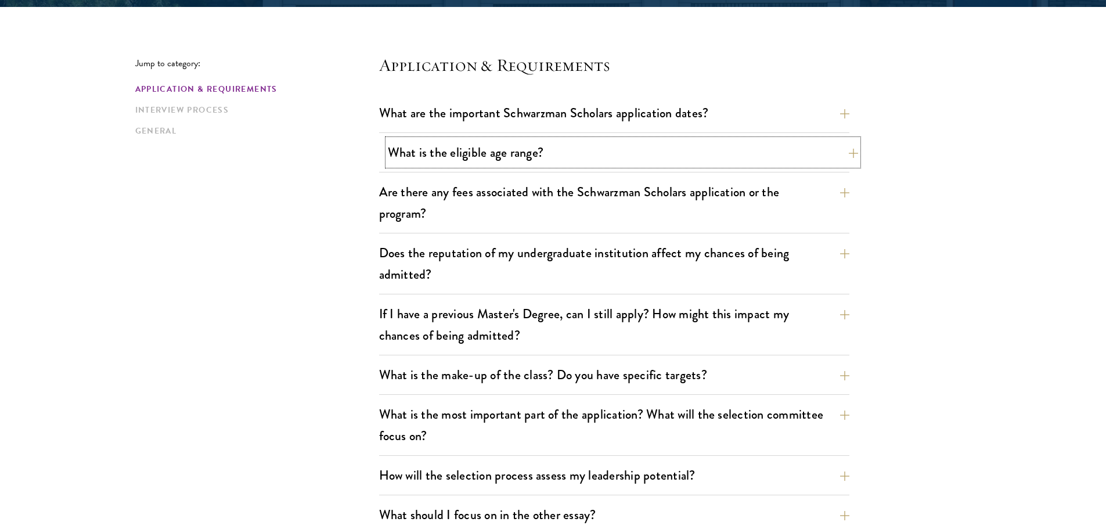
click at [606, 150] on button "What is the eligible age range?" at bounding box center [623, 152] width 470 height 26
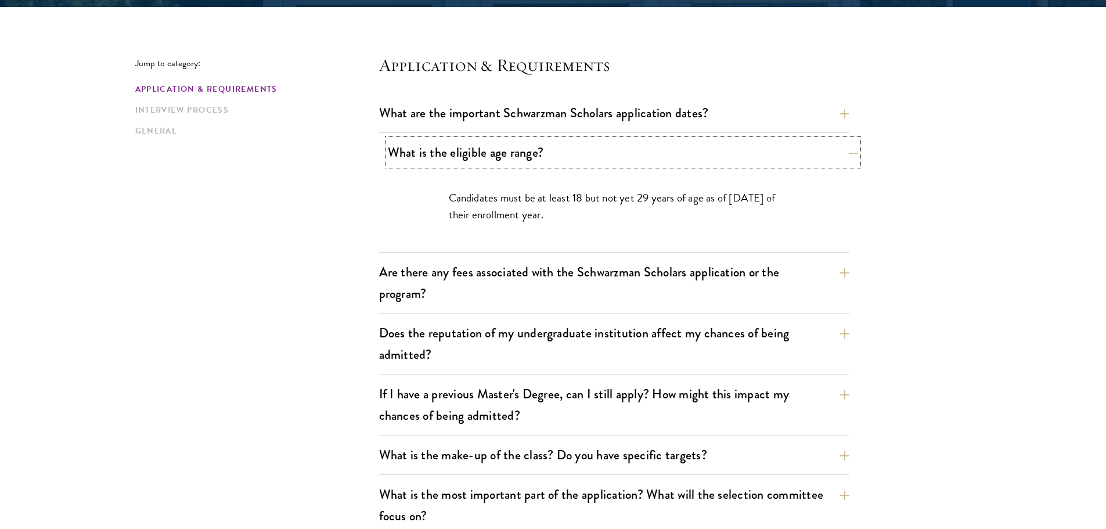
click at [606, 150] on button "What is the eligible age range?" at bounding box center [623, 152] width 470 height 26
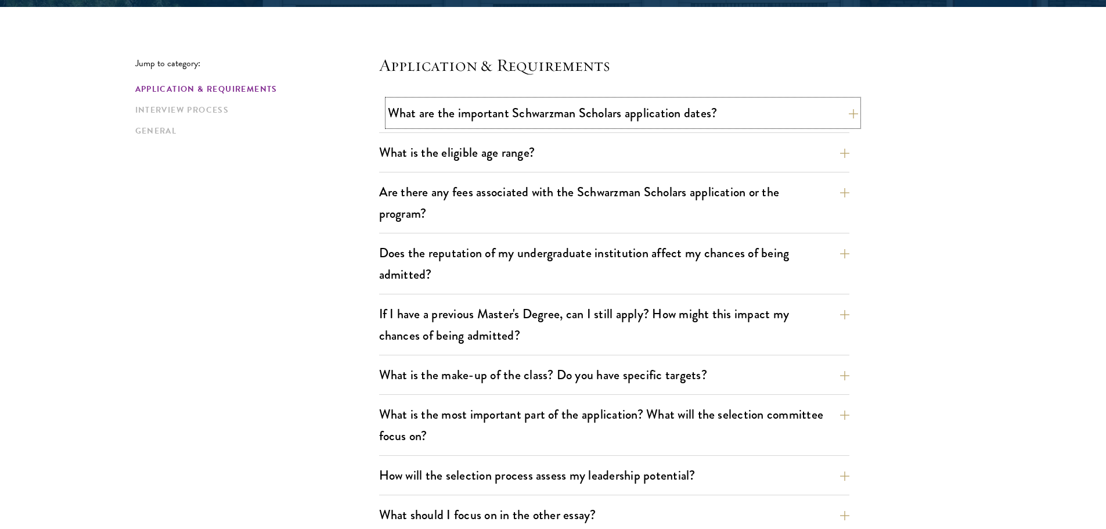
click at [592, 117] on button "What are the important Schwarzman Scholars application dates?" at bounding box center [623, 113] width 470 height 26
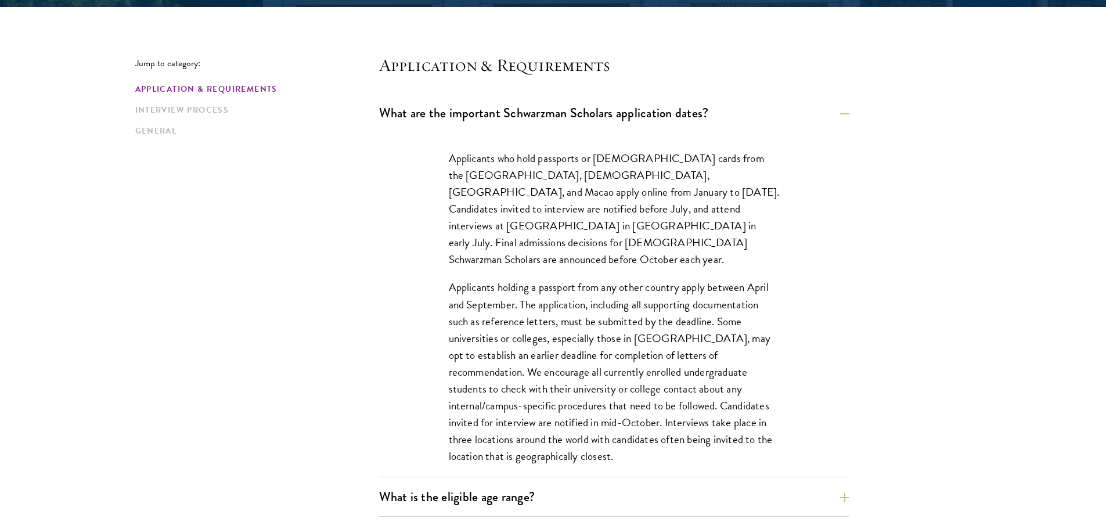
click at [581, 167] on p "Applicants who hold passports or permanent resident cards from the Chinese main…" at bounding box center [614, 209] width 331 height 118
click at [589, 117] on button "What are the important Schwarzman Scholars application dates?" at bounding box center [623, 113] width 470 height 26
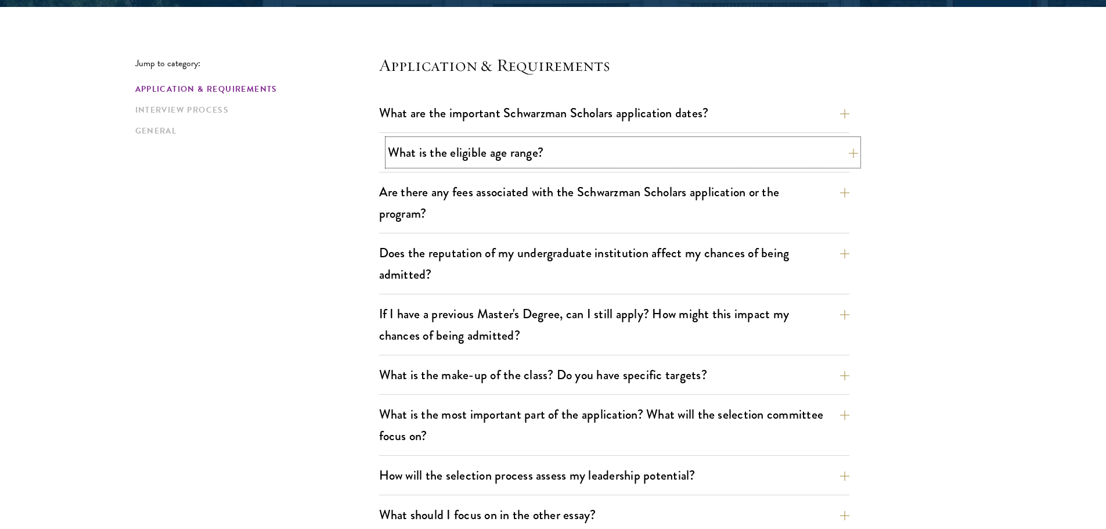
click at [565, 151] on button "What is the eligible age range?" at bounding box center [623, 152] width 470 height 26
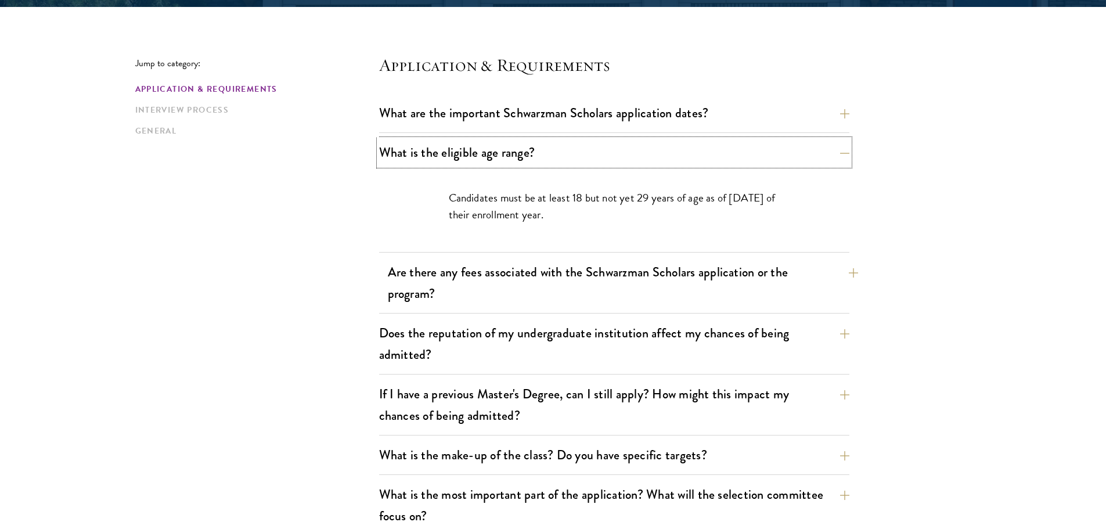
drag, startPoint x: 565, startPoint y: 151, endPoint x: 561, endPoint y: 179, distance: 28.2
click at [565, 152] on button "What is the eligible age range?" at bounding box center [614, 152] width 470 height 26
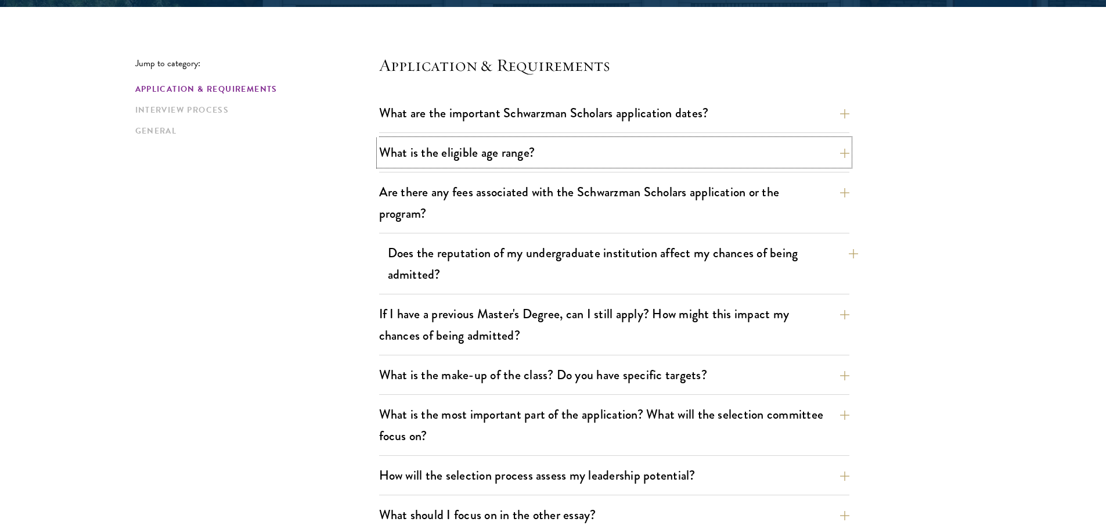
scroll to position [406, 0]
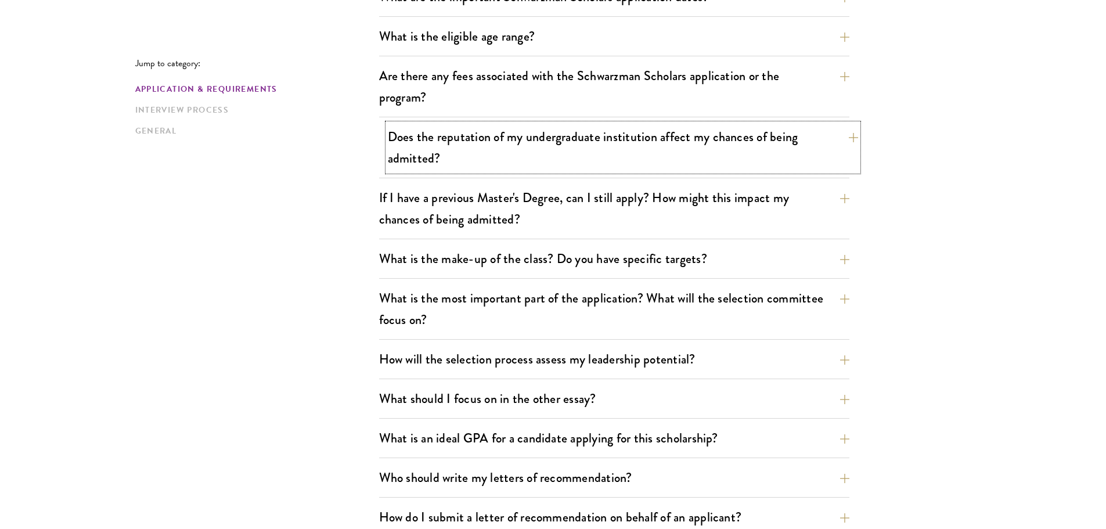
click at [564, 160] on button "Does the reputation of my undergraduate institution affect my chances of being …" at bounding box center [623, 148] width 470 height 48
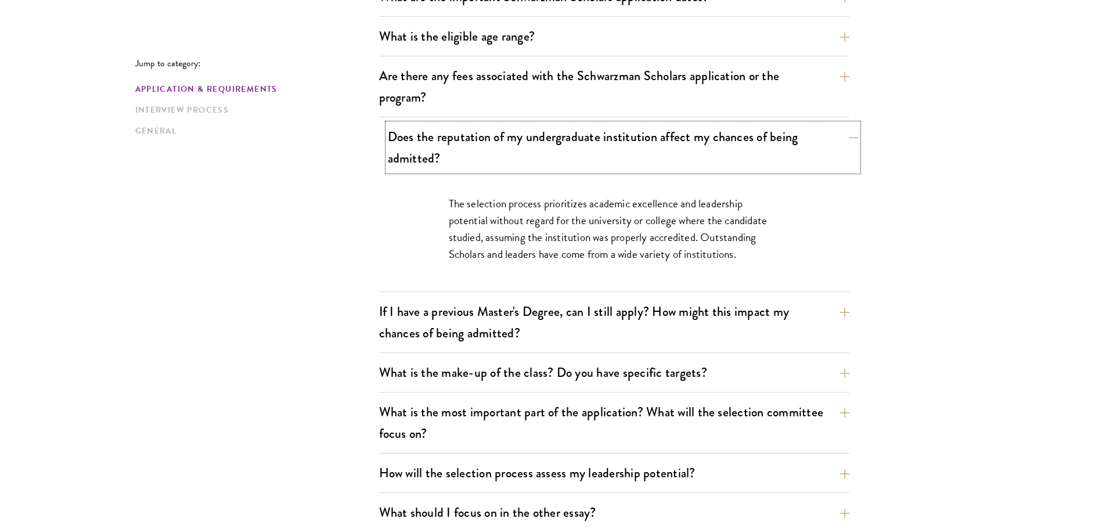
click at [564, 160] on button "Does the reputation of my undergraduate institution affect my chances of being …" at bounding box center [623, 148] width 470 height 48
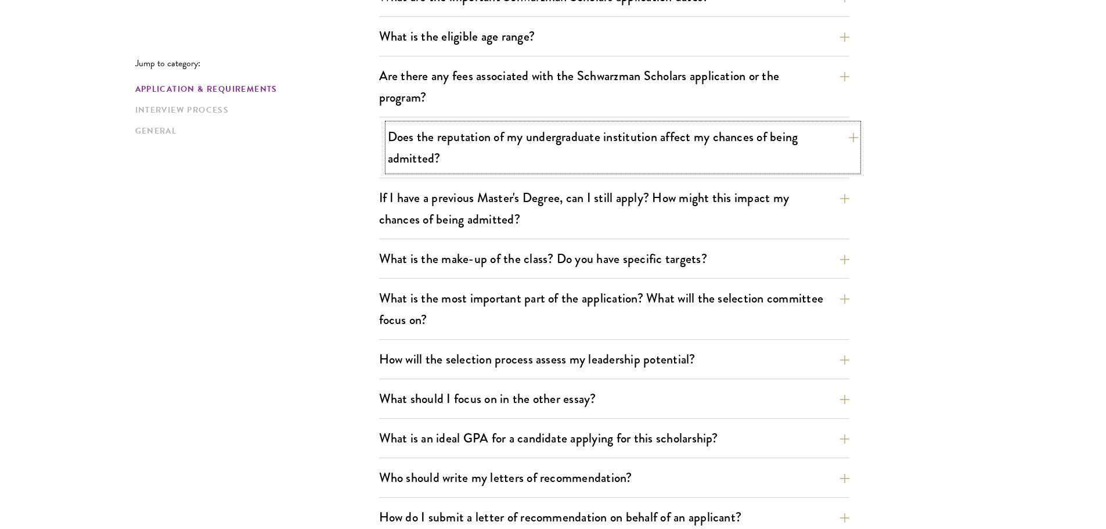
click at [555, 143] on button "Does the reputation of my undergraduate institution affect my chances of being …" at bounding box center [623, 148] width 470 height 48
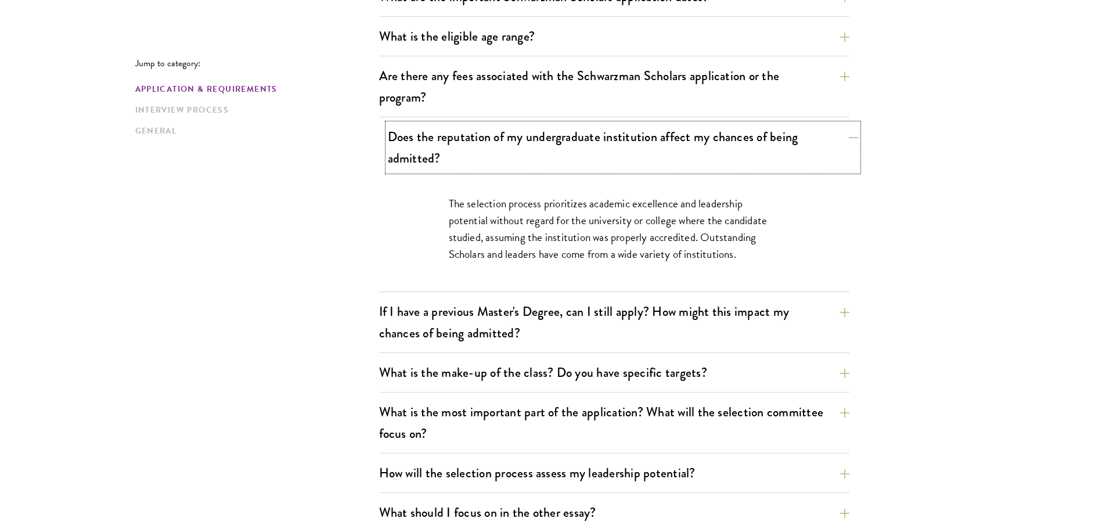
click at [555, 145] on button "Does the reputation of my undergraduate institution affect my chances of being …" at bounding box center [623, 148] width 470 height 48
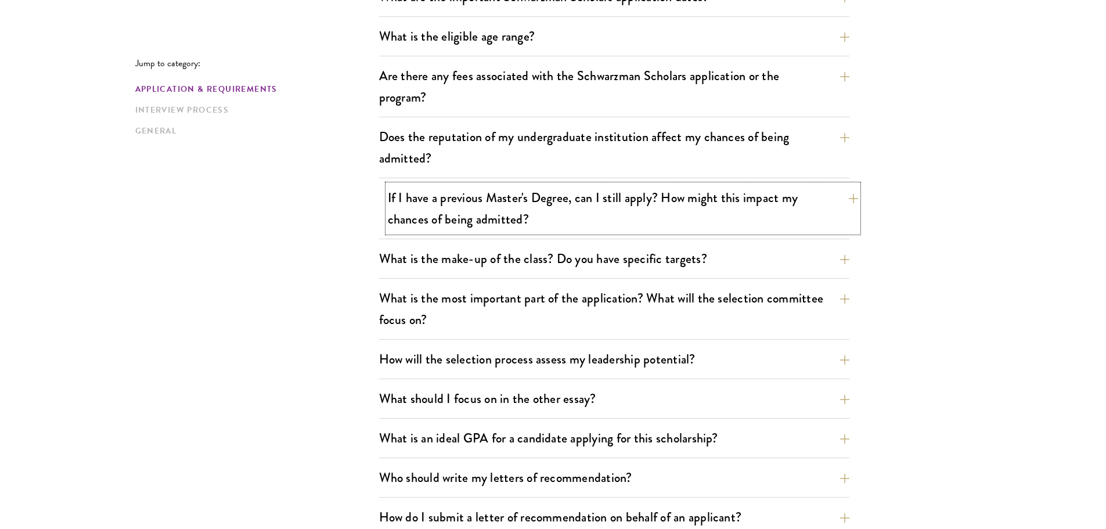
click at [566, 213] on button "If I have a previous Master's Degree, can I still apply? How might this impact …" at bounding box center [623, 209] width 470 height 48
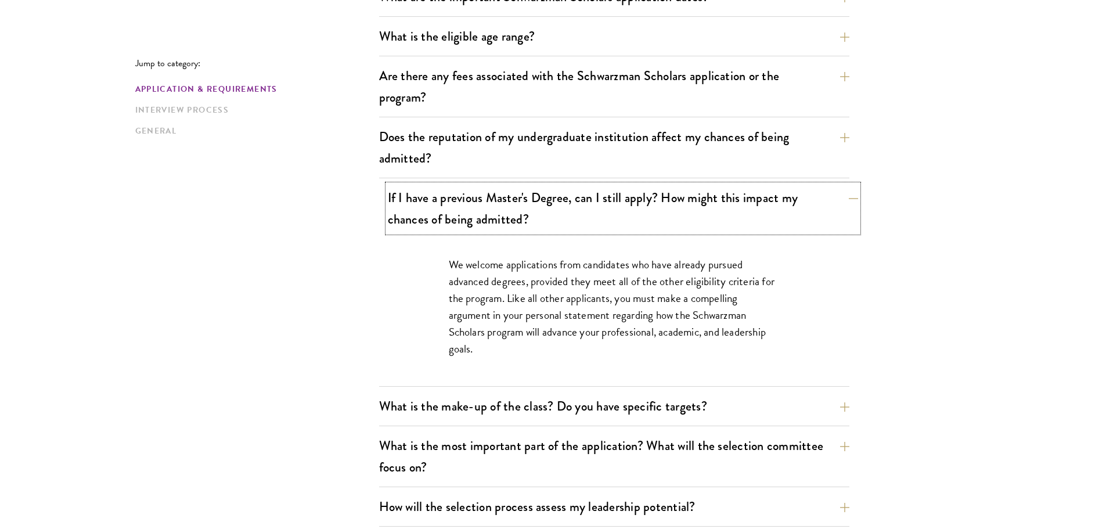
click at [566, 213] on button "If I have a previous Master's Degree, can I still apply? How might this impact …" at bounding box center [623, 209] width 470 height 48
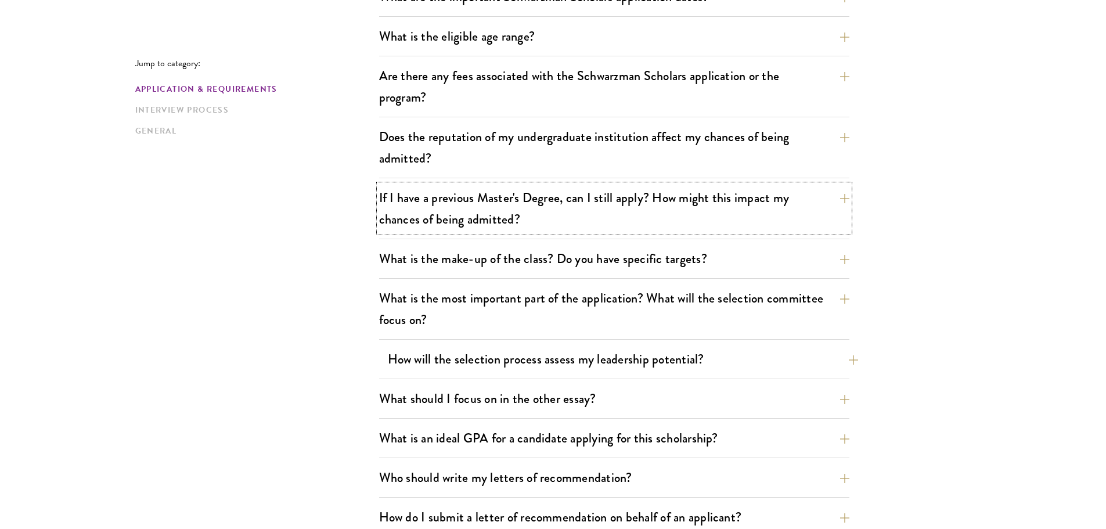
scroll to position [522, 0]
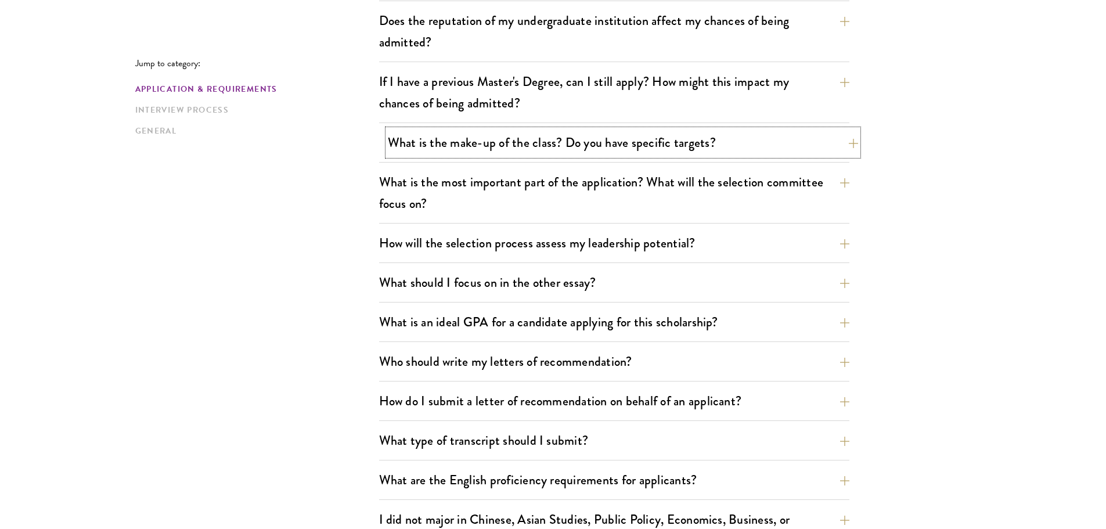
click at [567, 138] on button "What is the make-up of the class? Do you have specific targets?" at bounding box center [623, 142] width 470 height 26
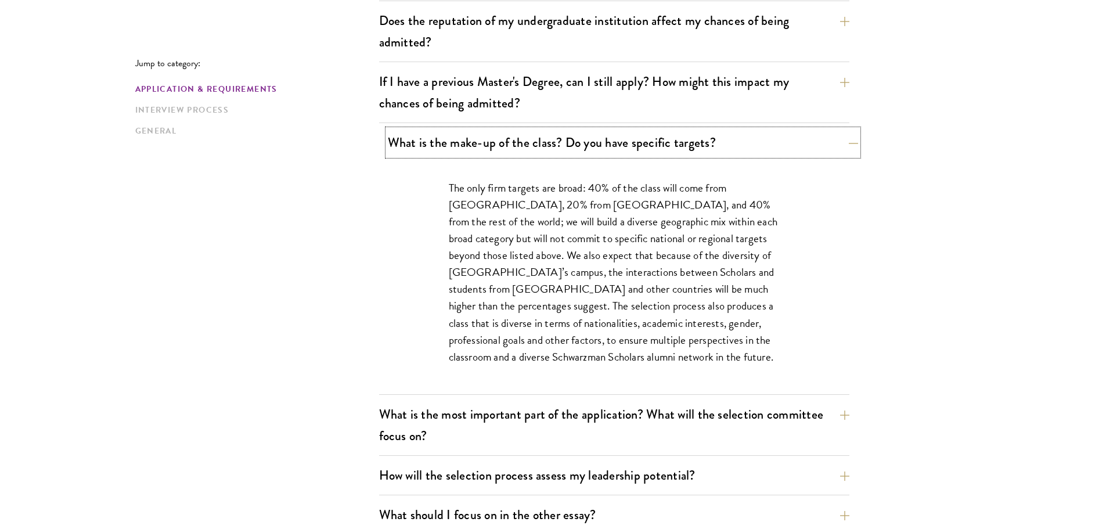
click at [567, 139] on button "What is the make-up of the class? Do you have specific targets?" at bounding box center [623, 142] width 470 height 26
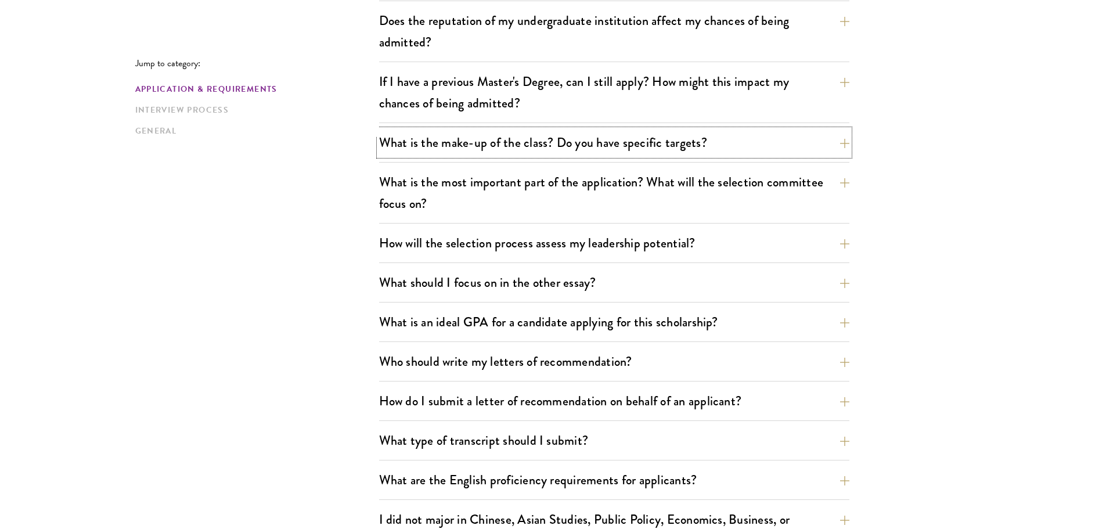
scroll to position [581, 0]
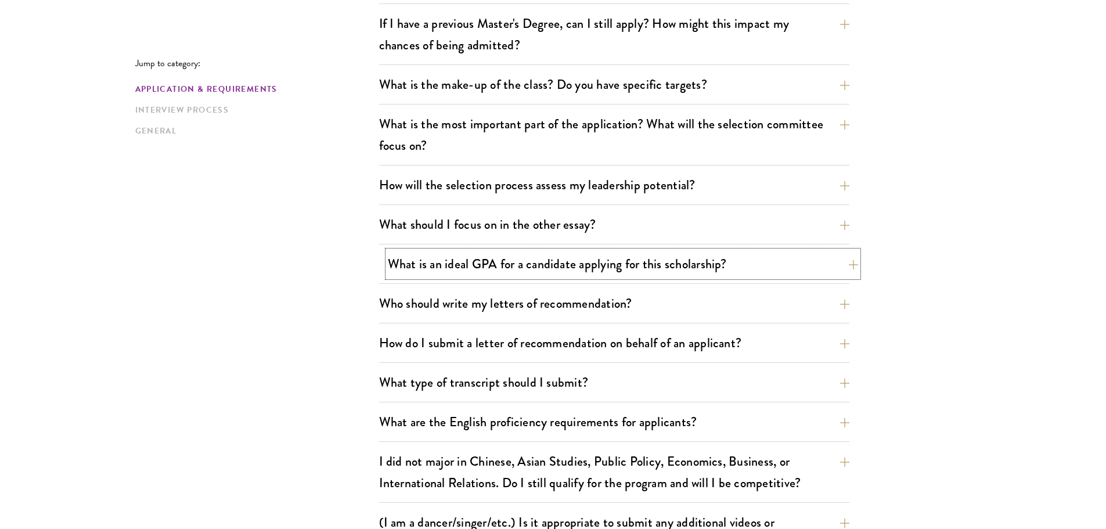
click at [558, 266] on button "What is an ideal GPA for a candidate applying for this scholarship?" at bounding box center [623, 264] width 470 height 26
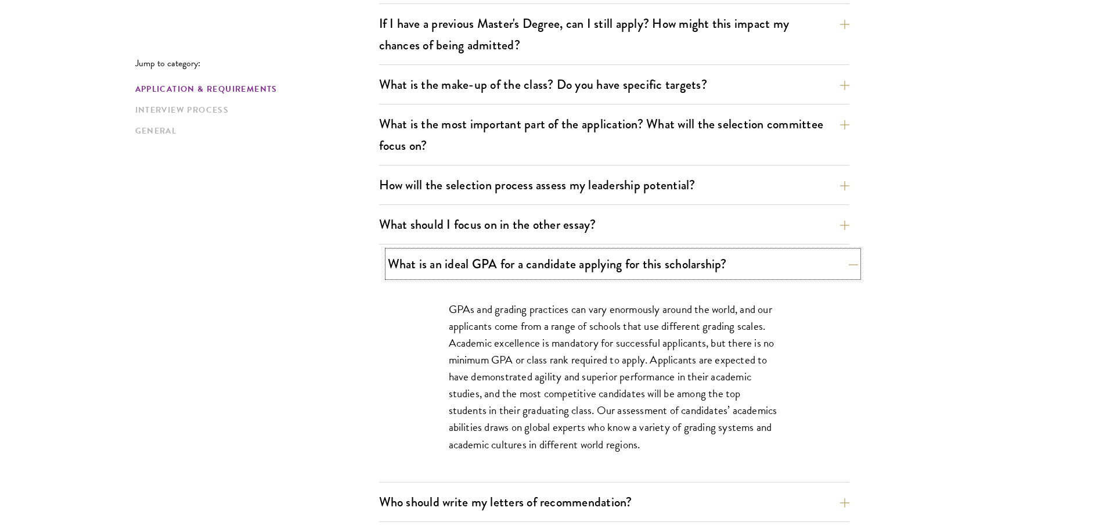
click at [558, 266] on button "What is an ideal GPA for a candidate applying for this scholarship?" at bounding box center [623, 264] width 470 height 26
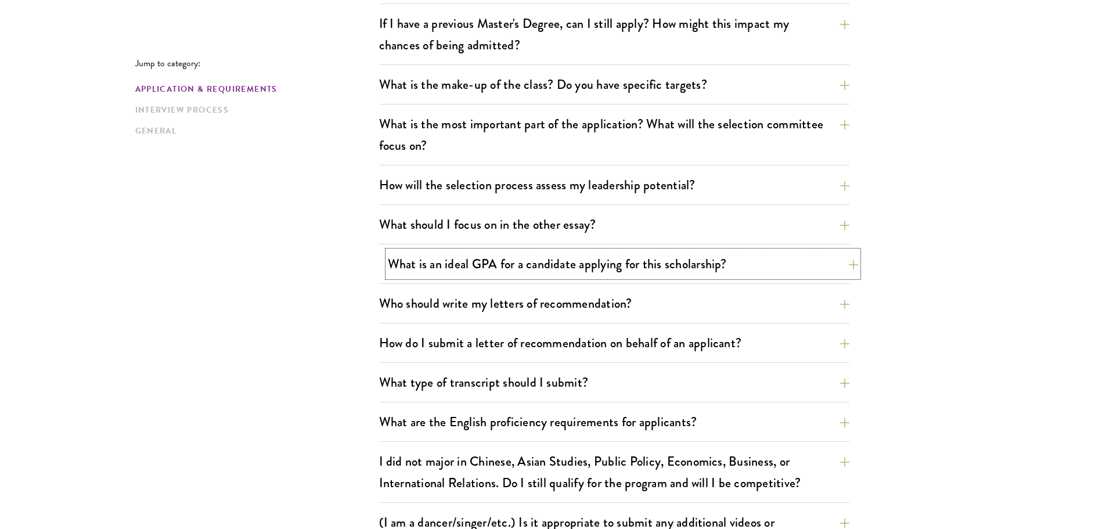
click at [552, 266] on button "What is an ideal GPA for a candidate applying for this scholarship?" at bounding box center [623, 264] width 470 height 26
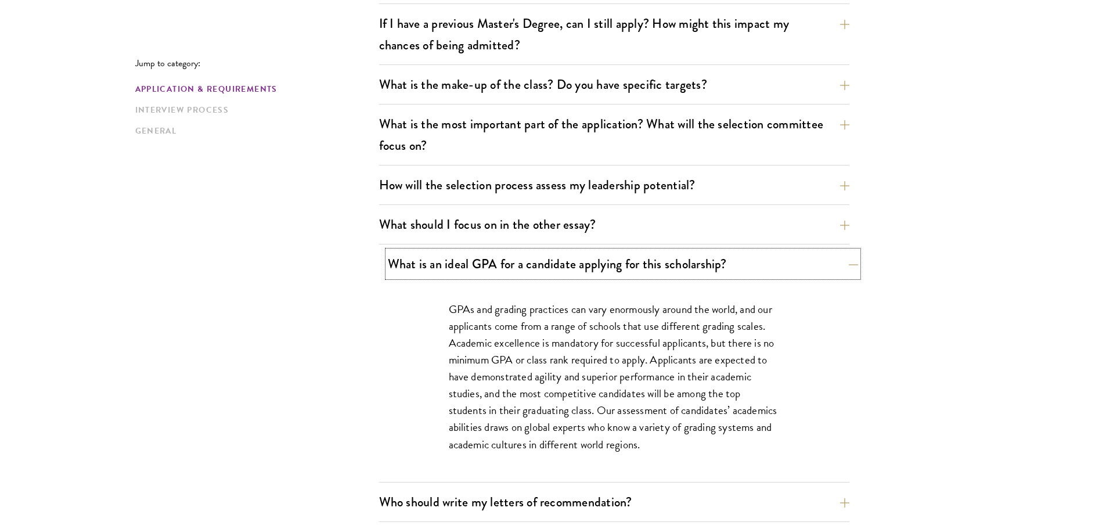
click at [552, 266] on button "What is an ideal GPA for a candidate applying for this scholarship?" at bounding box center [623, 264] width 470 height 26
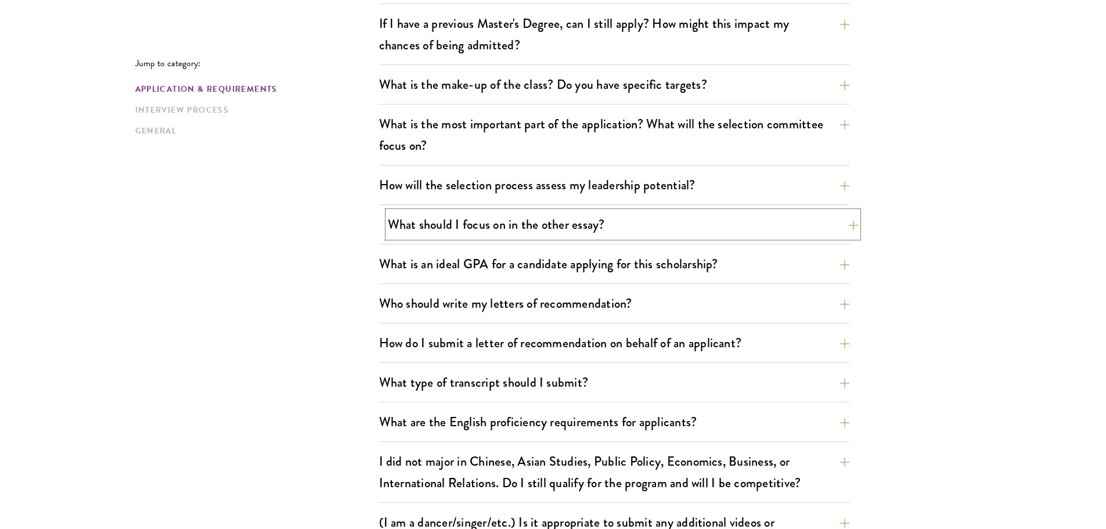
click at [545, 222] on button "What should I focus on in the other essay?" at bounding box center [623, 224] width 470 height 26
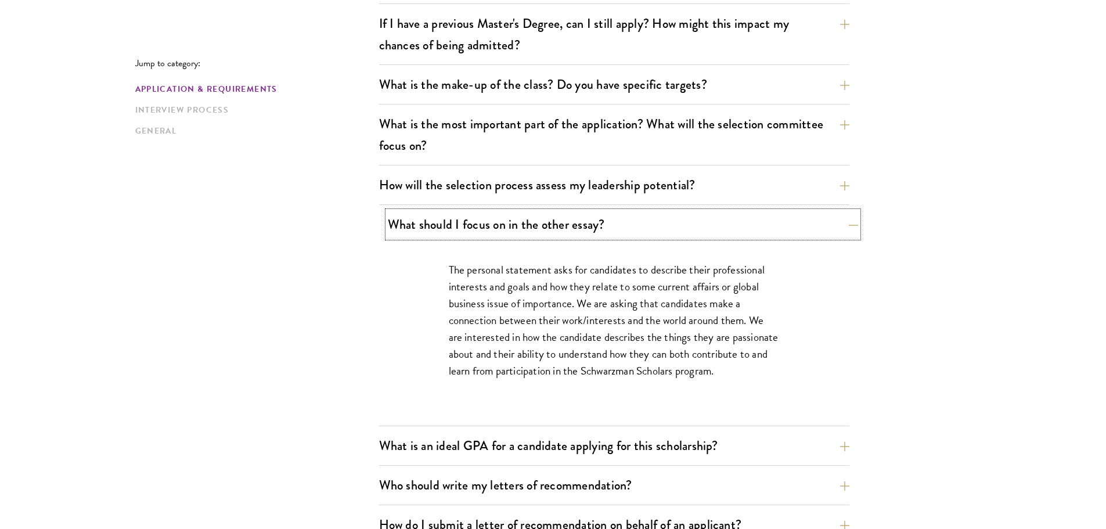
click at [455, 229] on button "What should I focus on in the other essay?" at bounding box center [623, 224] width 470 height 26
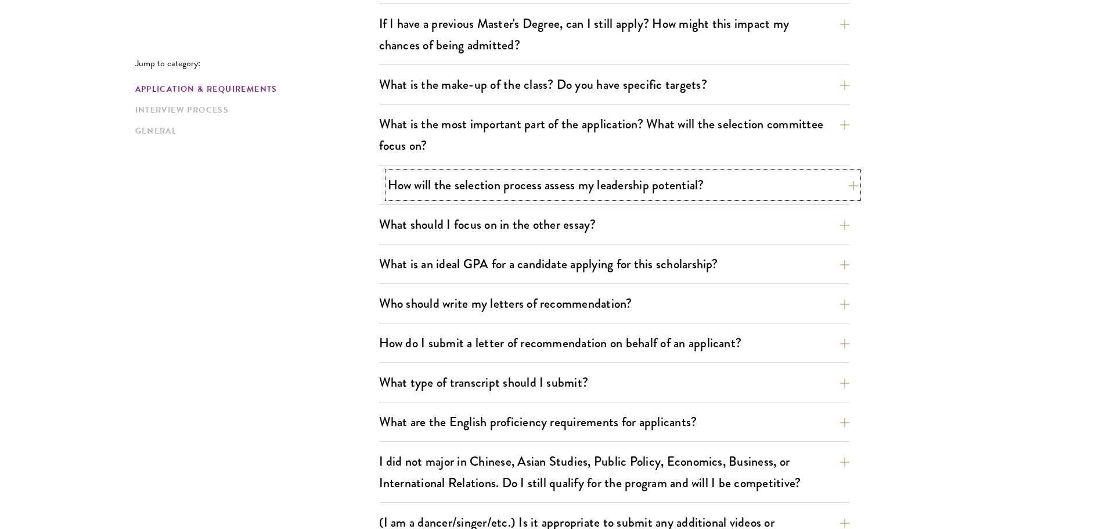
click at [459, 193] on button "How will the selection process assess my leadership potential?" at bounding box center [623, 185] width 470 height 26
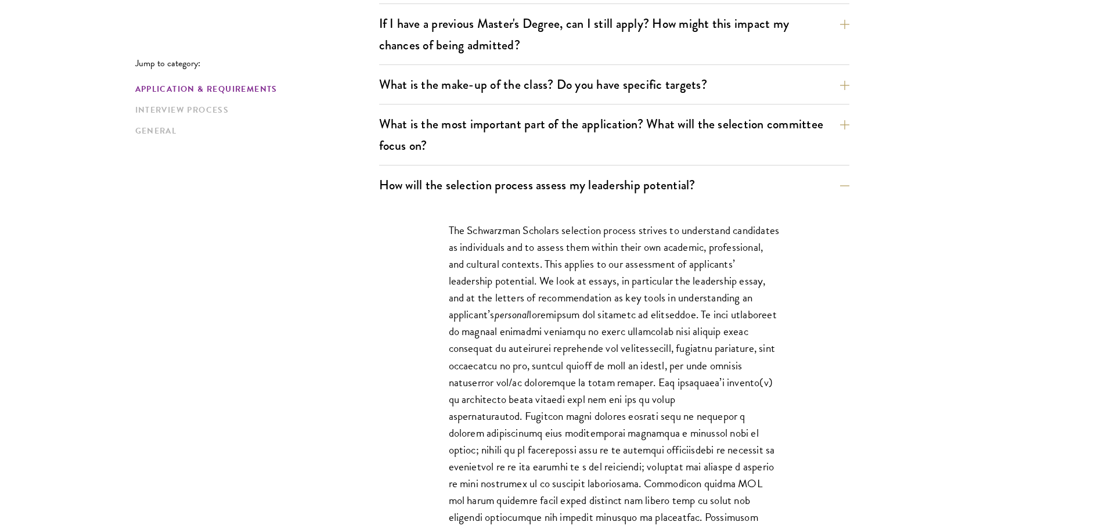
click at [417, 253] on div "The Schwarzman Scholars selection process strives to understand candidates as i…" at bounding box center [614, 510] width 401 height 612
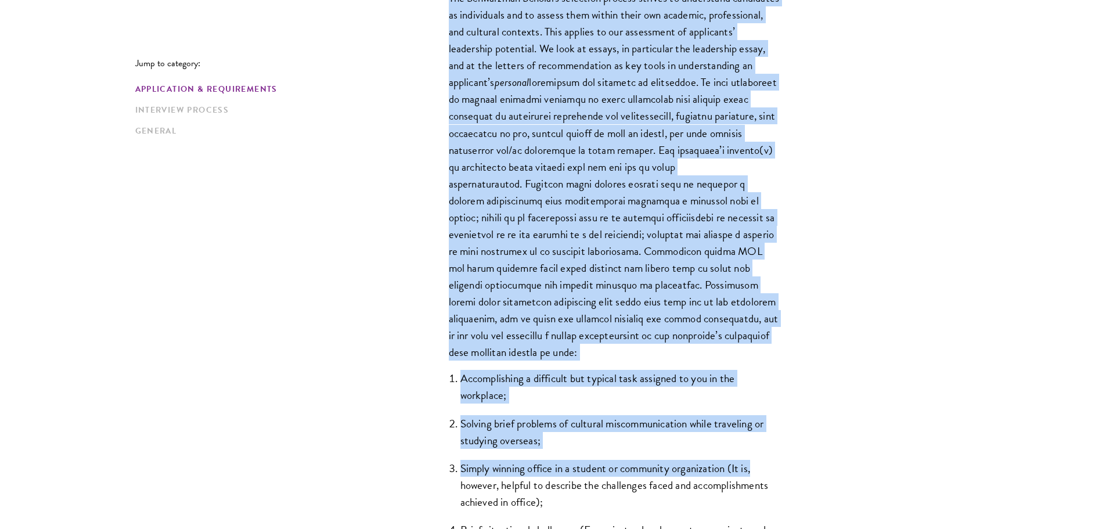
scroll to position [929, 0]
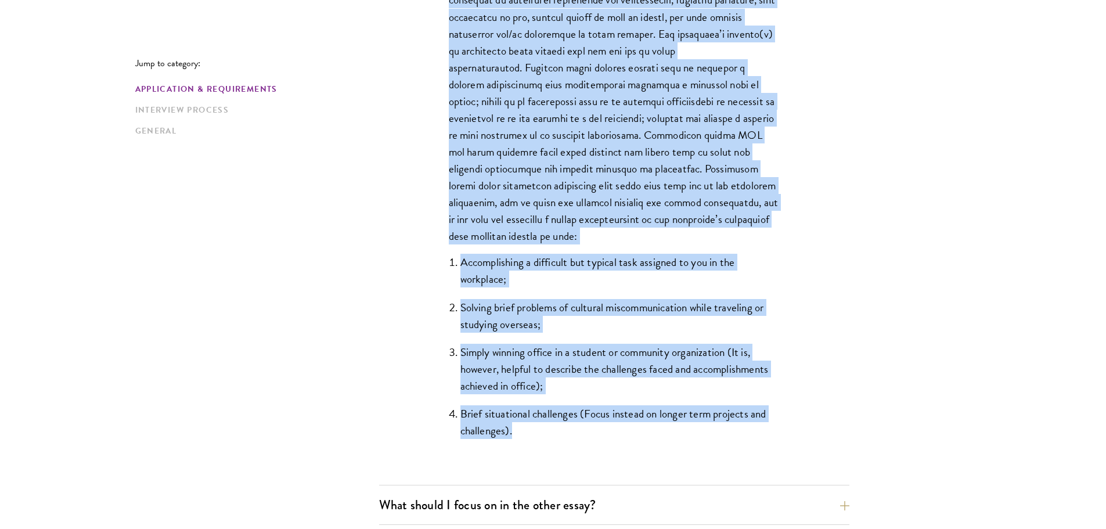
drag, startPoint x: 446, startPoint y: 117, endPoint x: 779, endPoint y: 439, distance: 463.5
click at [779, 439] on div "The Schwarzman Scholars selection process strives to understand candidates as i…" at bounding box center [614, 162] width 401 height 612
copy div "The Schwarzman Scholars selection process strives to understand candidates as i…"
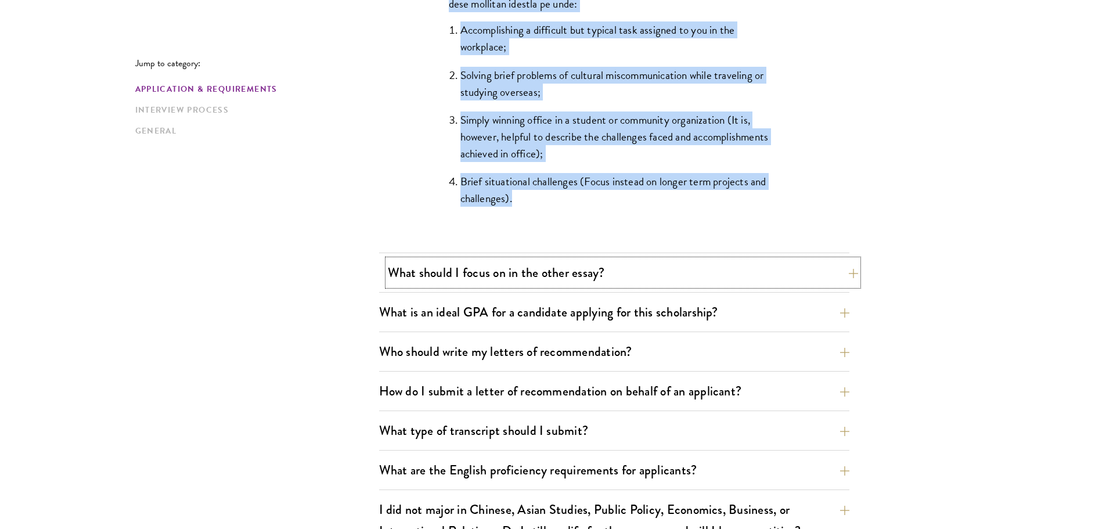
click at [521, 274] on button "What should I focus on in the other essay?" at bounding box center [623, 273] width 470 height 26
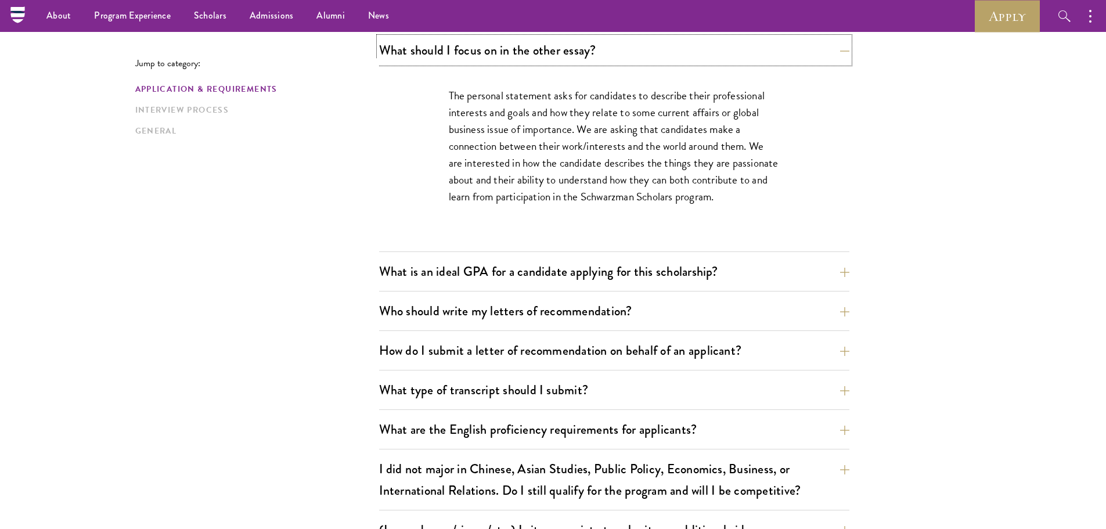
scroll to position [581, 0]
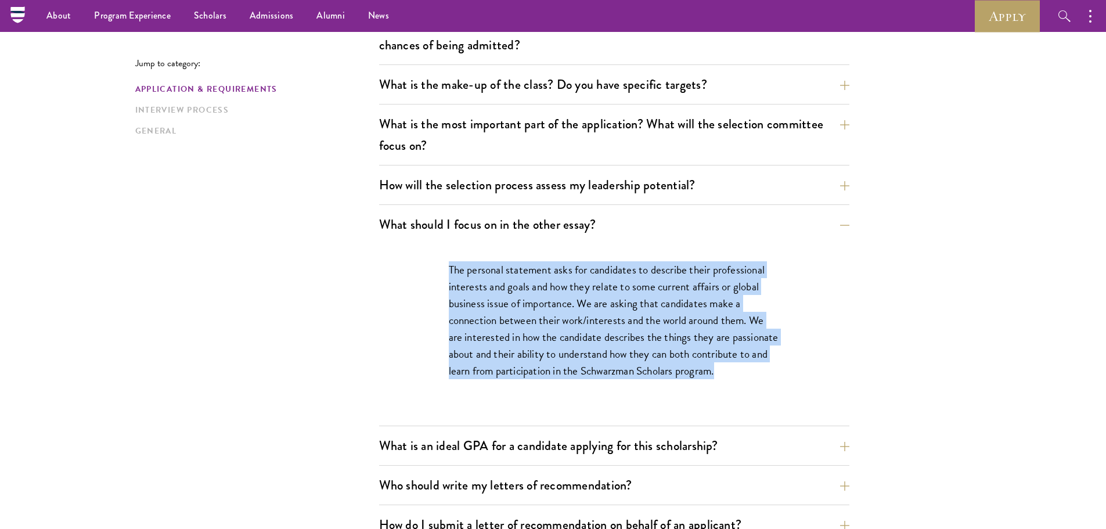
drag, startPoint x: 445, startPoint y: 264, endPoint x: 773, endPoint y: 380, distance: 348.3
click at [773, 380] on div "The personal statement asks for candidates to describe their professional inter…" at bounding box center [614, 326] width 401 height 164
copy p "The personal statement asks for candidates to describe their professional inter…"
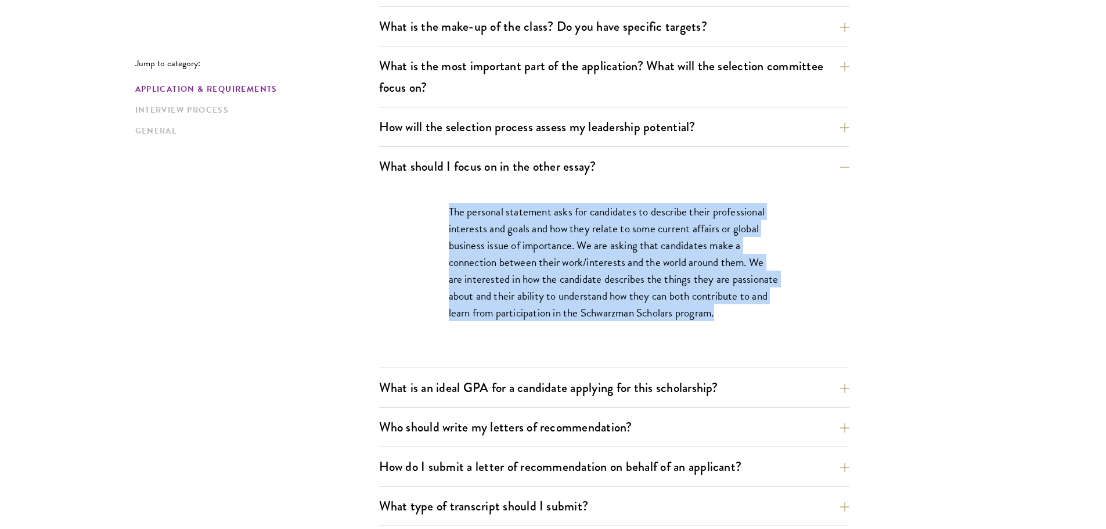
scroll to position [755, 0]
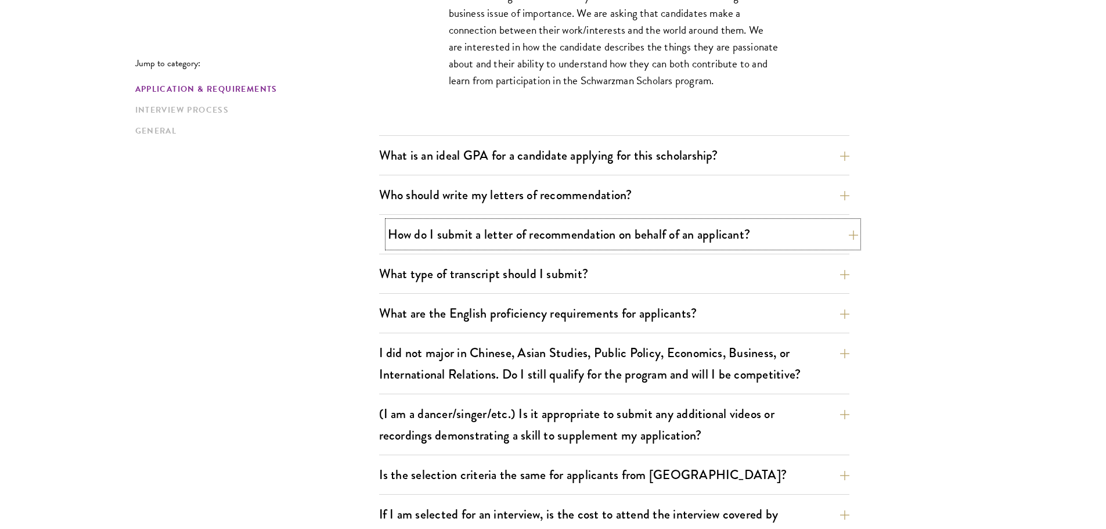
click at [569, 233] on button "How do I submit a letter of recommendation on behalf of an applicant?" at bounding box center [623, 234] width 470 height 26
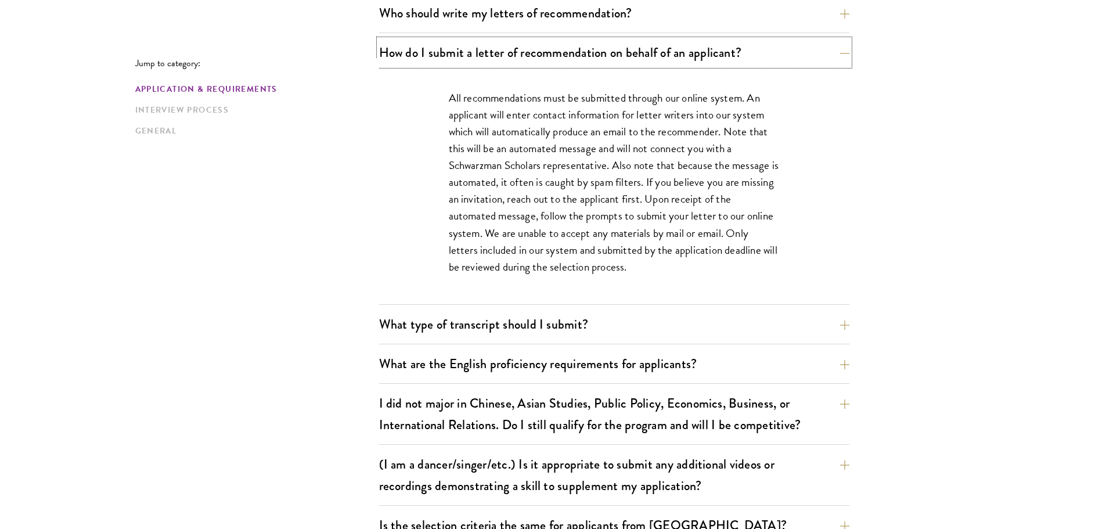
scroll to position [755, 0]
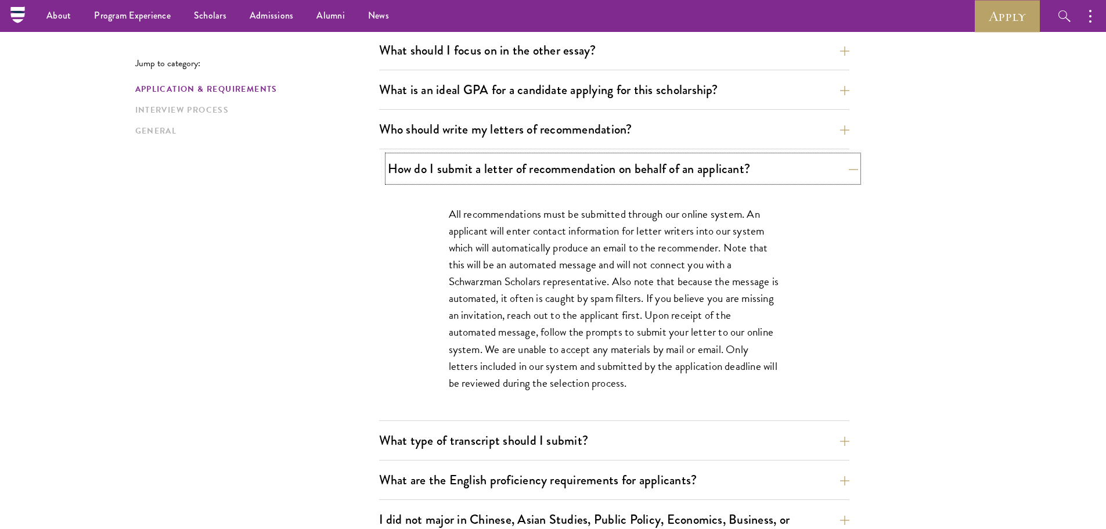
click at [558, 170] on button "How do I submit a letter of recommendation on behalf of an applicant?" at bounding box center [623, 169] width 470 height 26
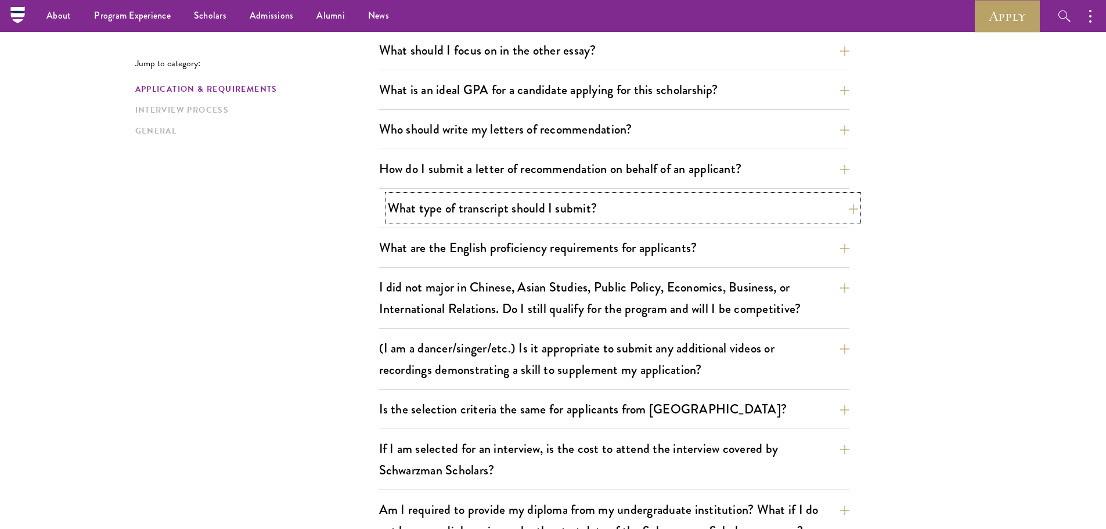
click at [531, 209] on button "What type of transcript should I submit?" at bounding box center [623, 208] width 470 height 26
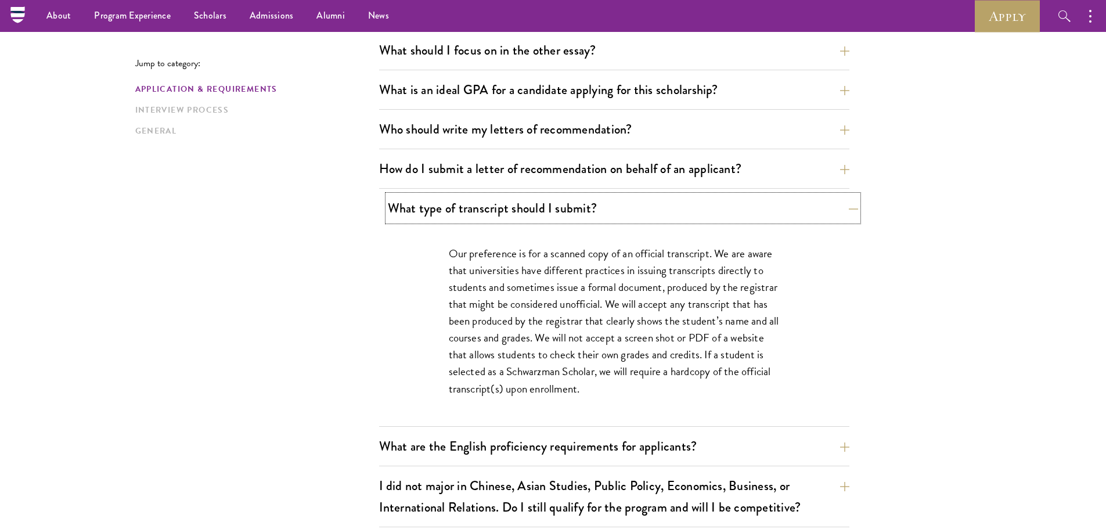
click at [529, 209] on button "What type of transcript should I submit?" at bounding box center [623, 208] width 470 height 26
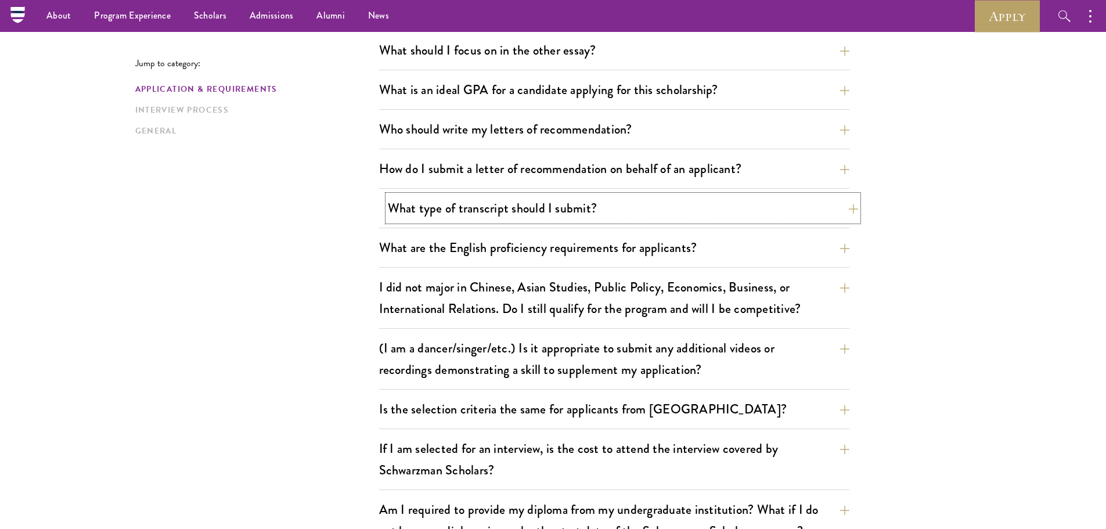
click at [529, 210] on button "What type of transcript should I submit?" at bounding box center [623, 208] width 470 height 26
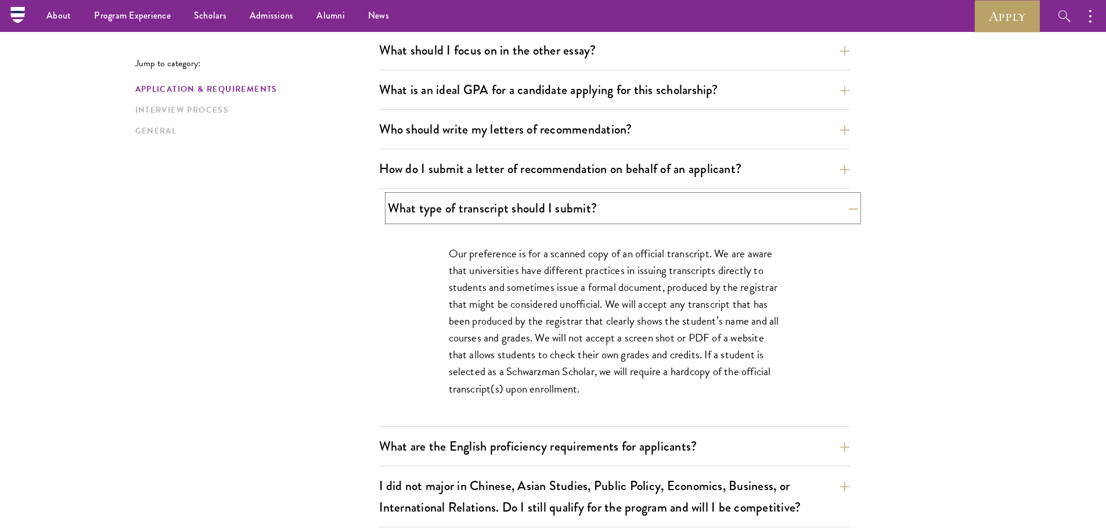
click at [505, 219] on button "What type of transcript should I submit?" at bounding box center [623, 208] width 470 height 26
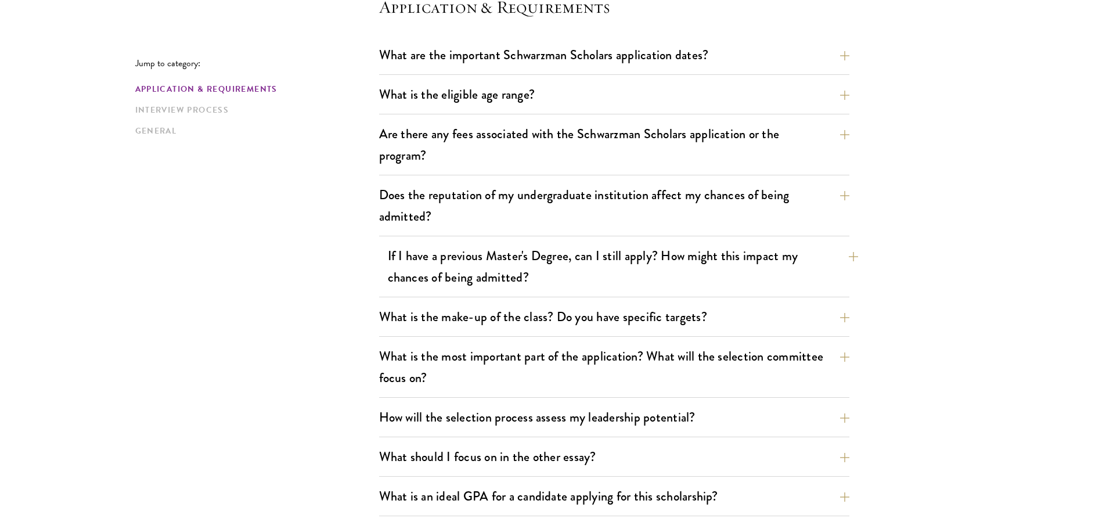
scroll to position [464, 0]
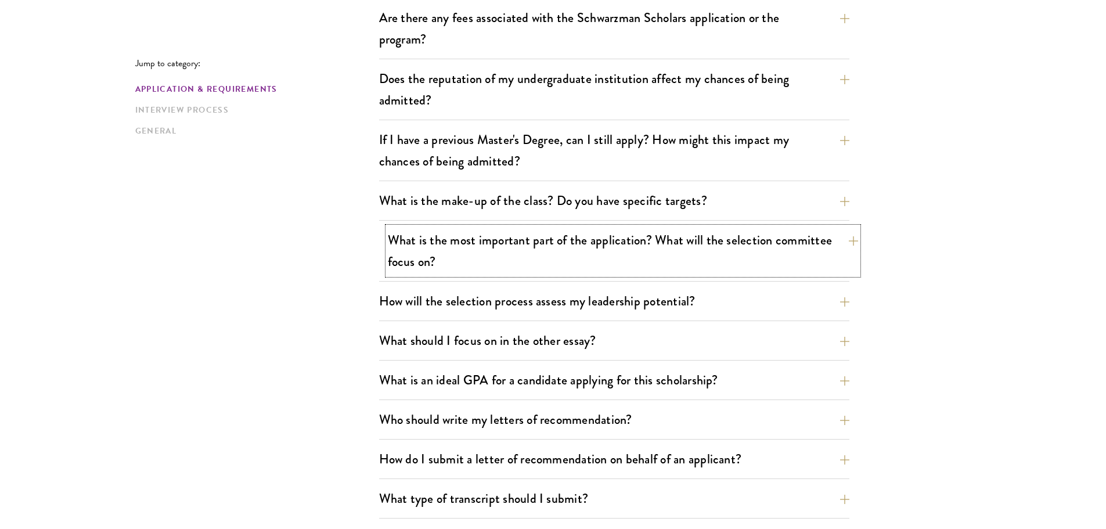
click at [629, 245] on button "What is the most important part of the application? What will the selection com…" at bounding box center [623, 251] width 470 height 48
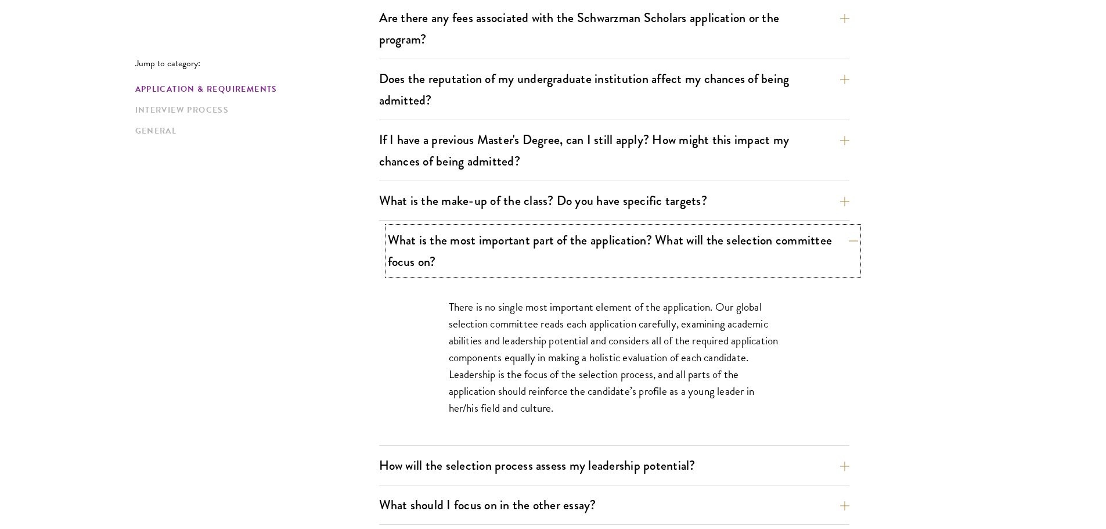
click at [628, 246] on button "What is the most important part of the application? What will the selection com…" at bounding box center [623, 251] width 470 height 48
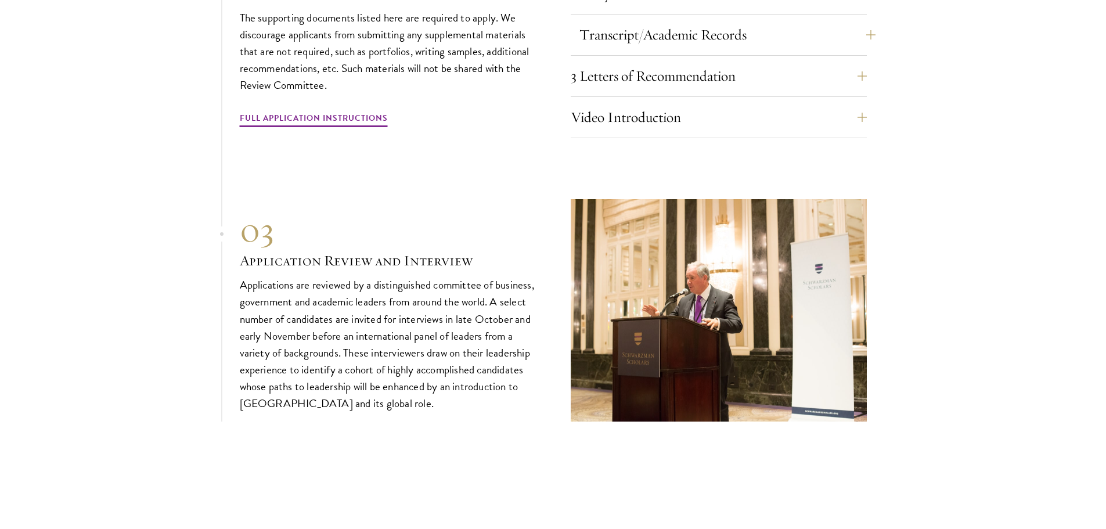
scroll to position [3948, 0]
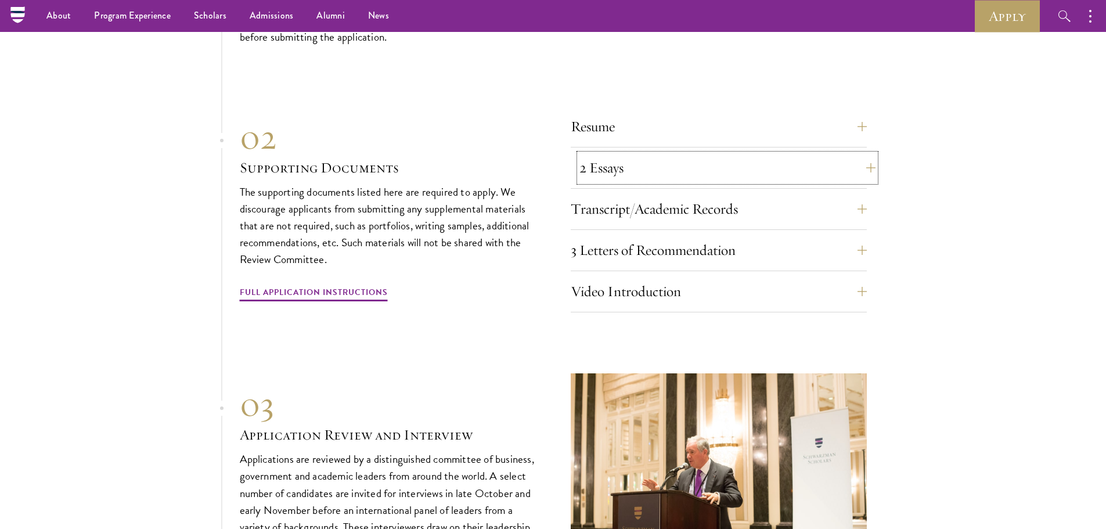
click at [679, 158] on button "2 Essays" at bounding box center [727, 168] width 296 height 28
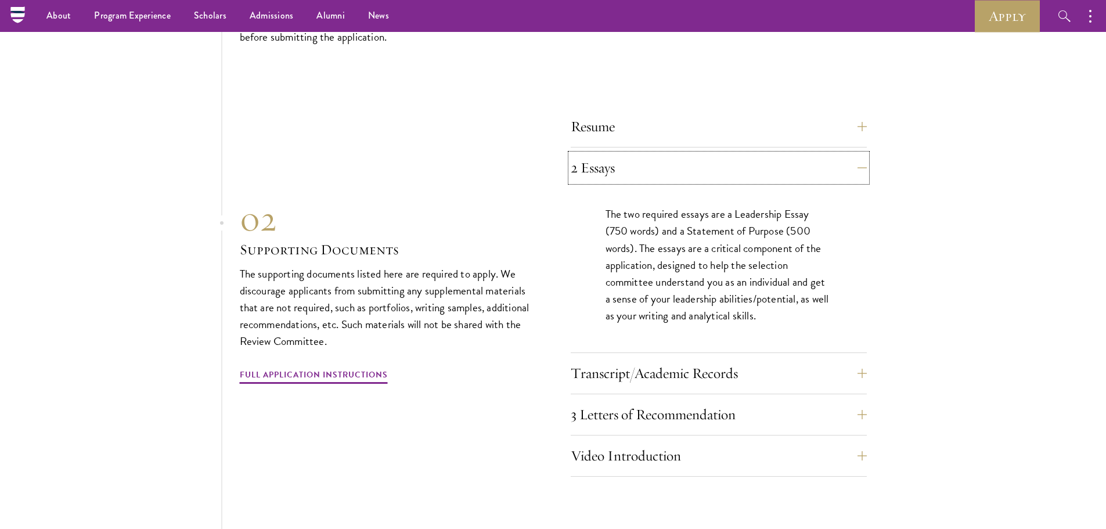
scroll to position [4006, 0]
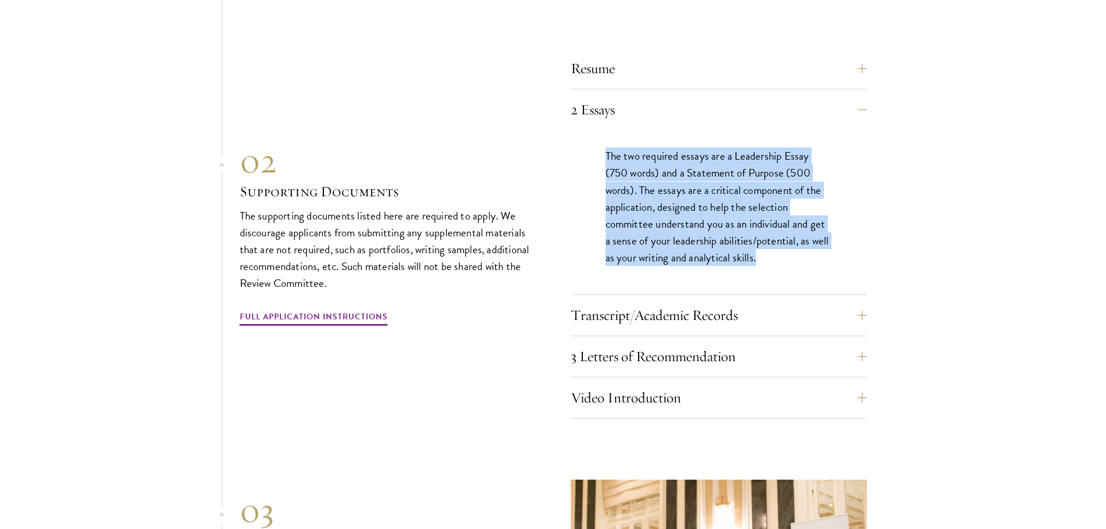
drag, startPoint x: 601, startPoint y: 150, endPoint x: 817, endPoint y: 255, distance: 239.9
click at [817, 255] on div "The two required essays are a Leadership Essay (750 words) and a Statement of P…" at bounding box center [719, 212] width 296 height 164
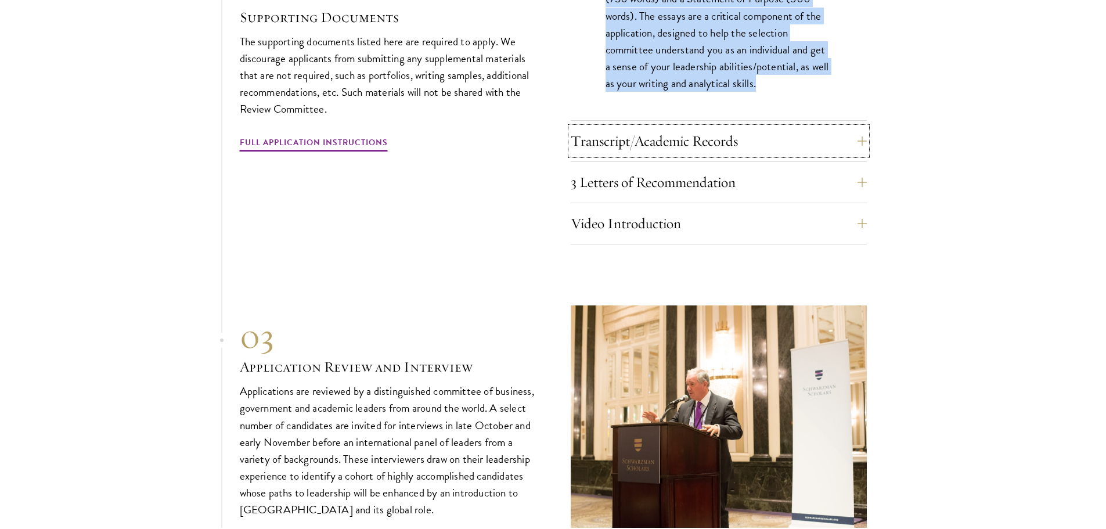
click at [743, 127] on button "Transcript/Academic Records" at bounding box center [719, 141] width 296 height 28
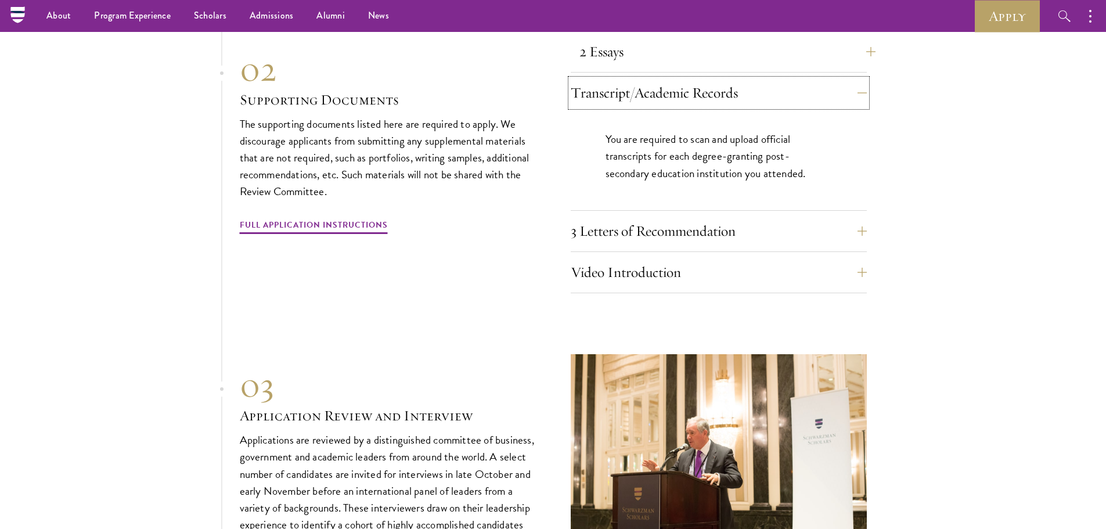
scroll to position [4006, 0]
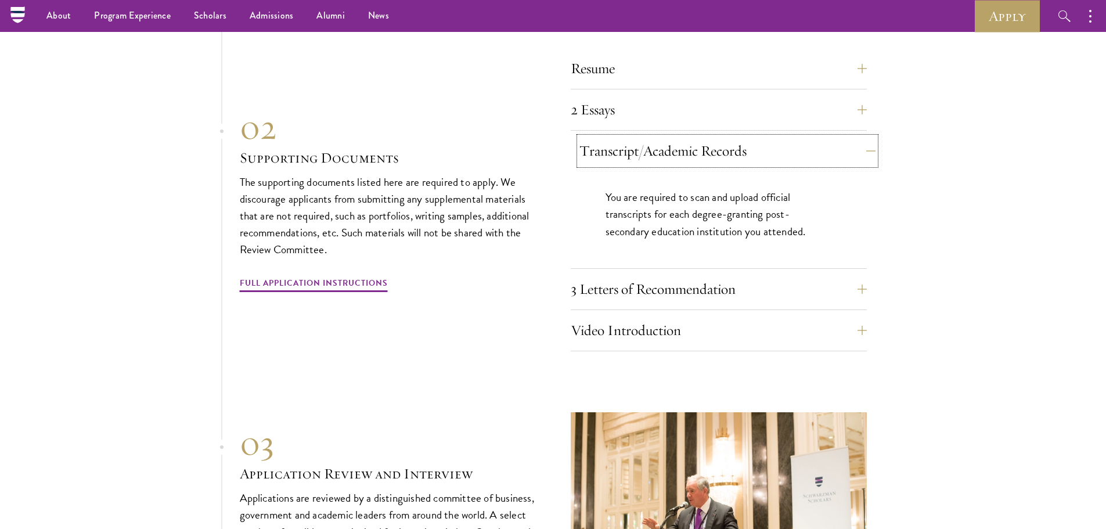
click at [787, 155] on button "Transcript/Academic Records" at bounding box center [727, 151] width 296 height 28
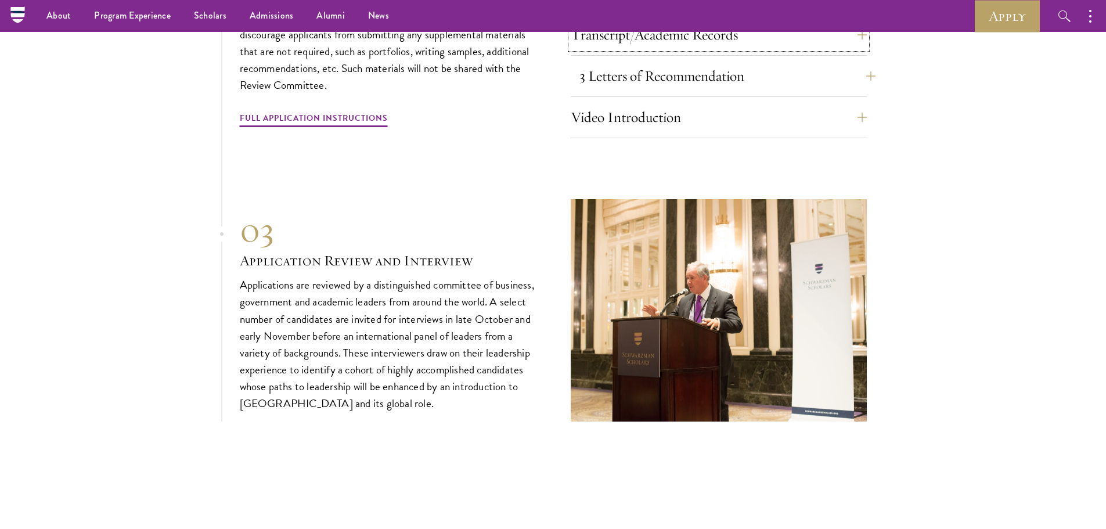
scroll to position [3948, 0]
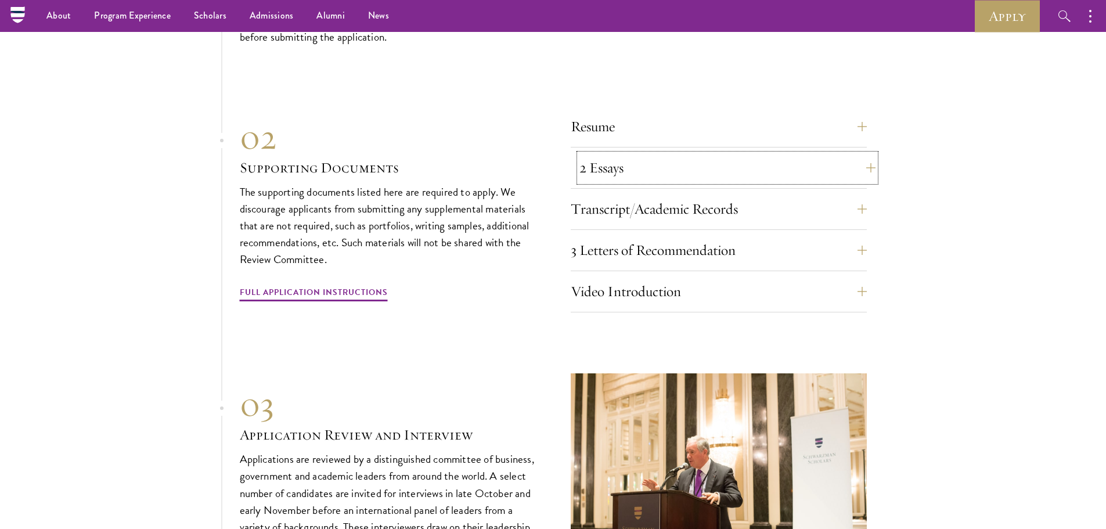
click at [701, 163] on button "2 Essays" at bounding box center [727, 168] width 296 height 28
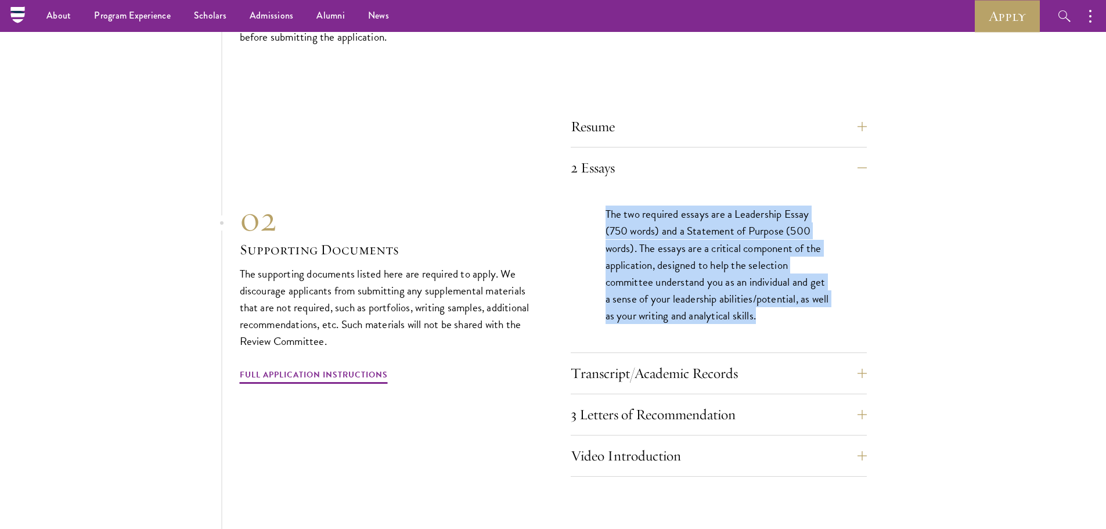
copy p "The two required essays are a Leadership Essay (750 words) and a Statement of P…"
click at [806, 160] on button "2 Essays" at bounding box center [727, 168] width 296 height 28
